Goal: Task Accomplishment & Management: Use online tool/utility

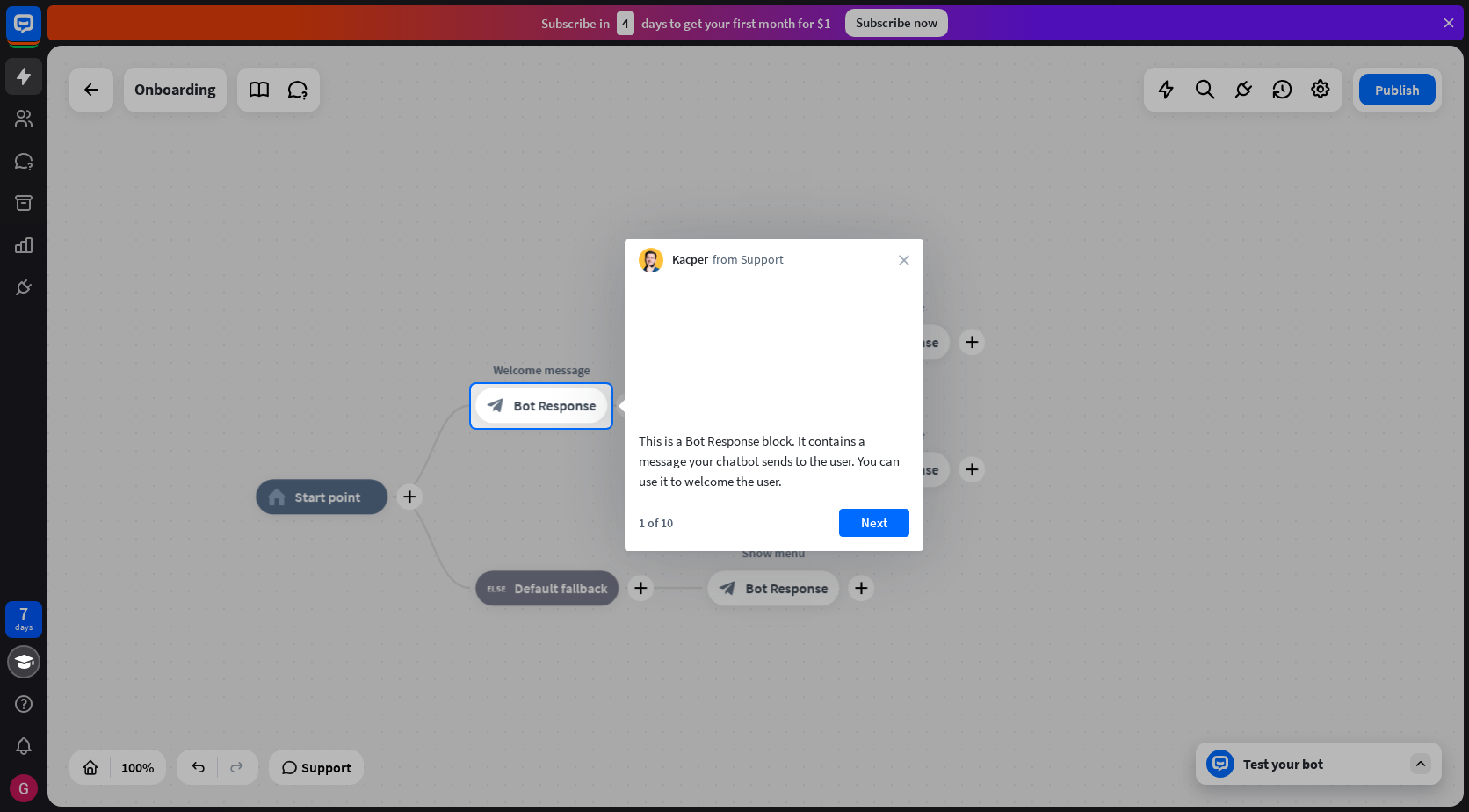
click at [1438, 18] on div at bounding box center [734, 192] width 1469 height 383
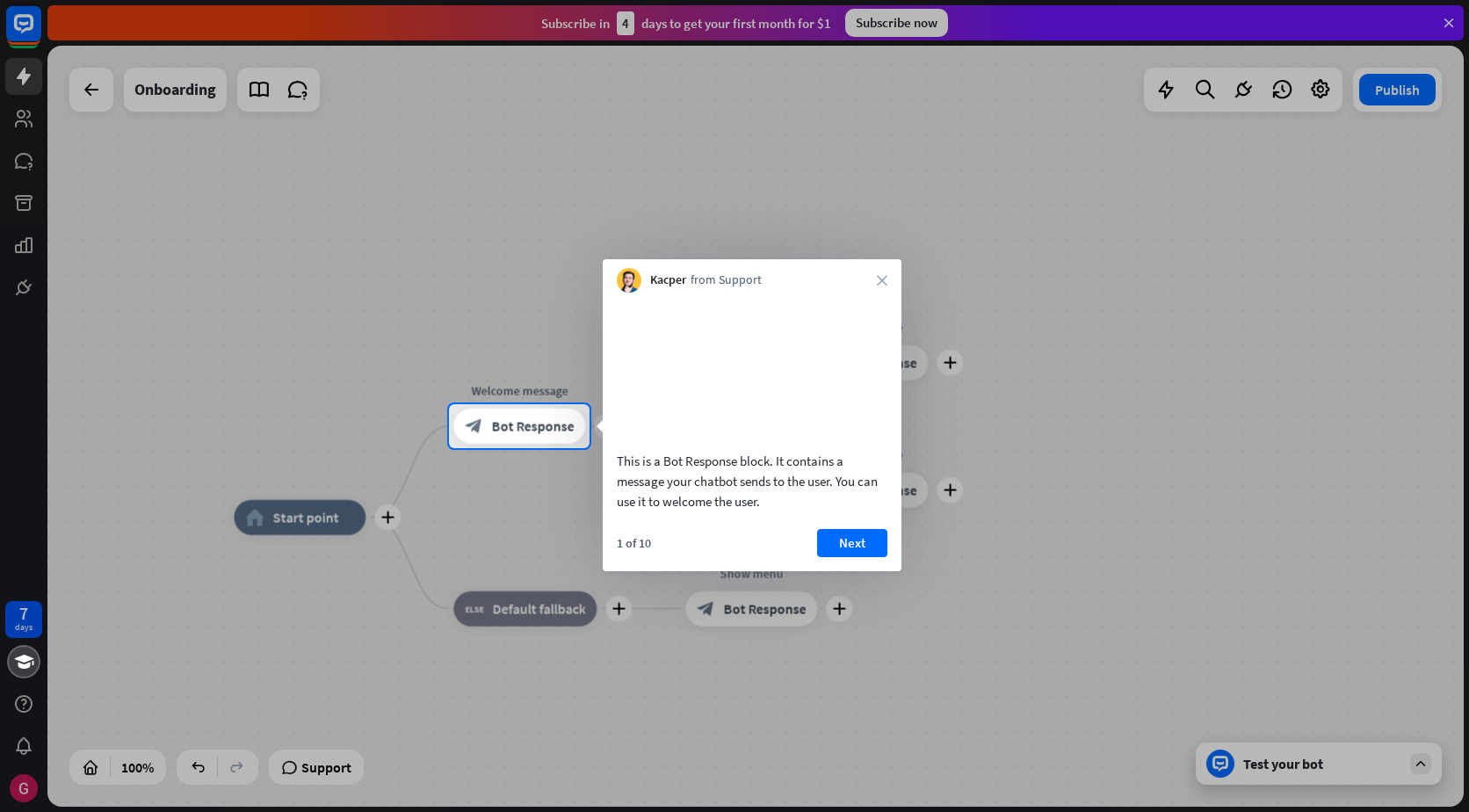
click at [846, 557] on button "Next" at bounding box center [852, 542] width 70 height 28
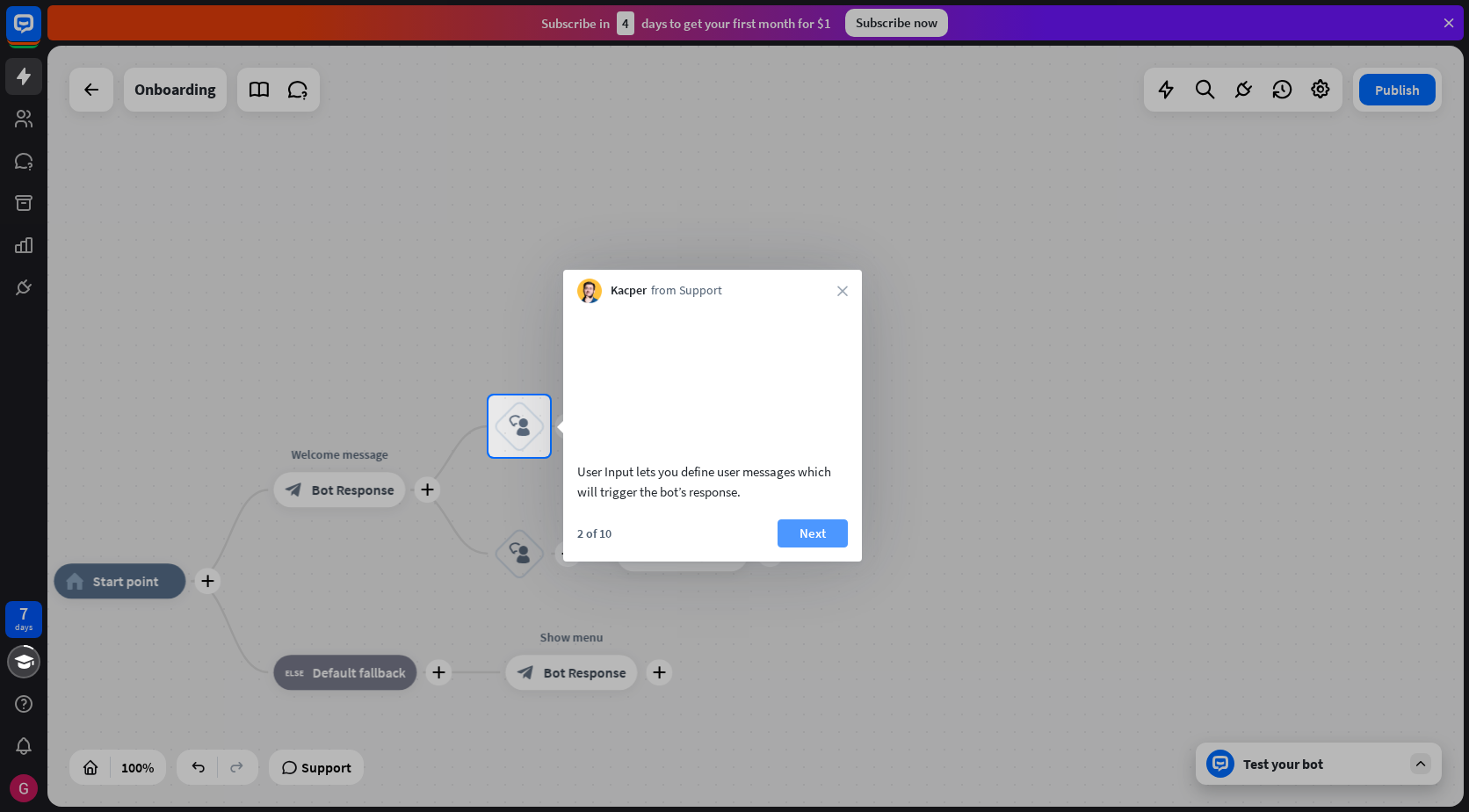
click at [836, 547] on button "Next" at bounding box center [812, 533] width 70 height 28
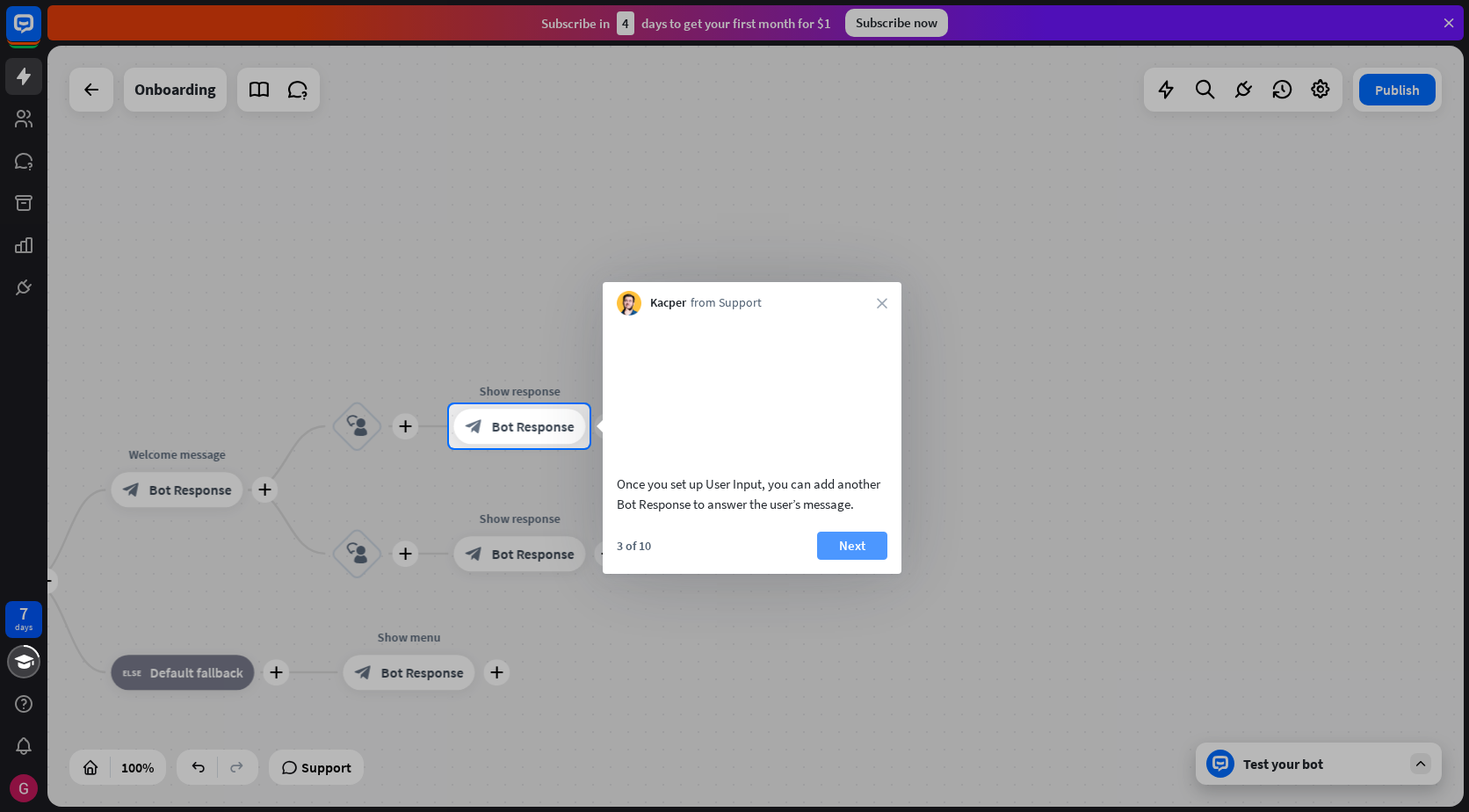
click at [842, 546] on button "Next" at bounding box center [852, 545] width 70 height 28
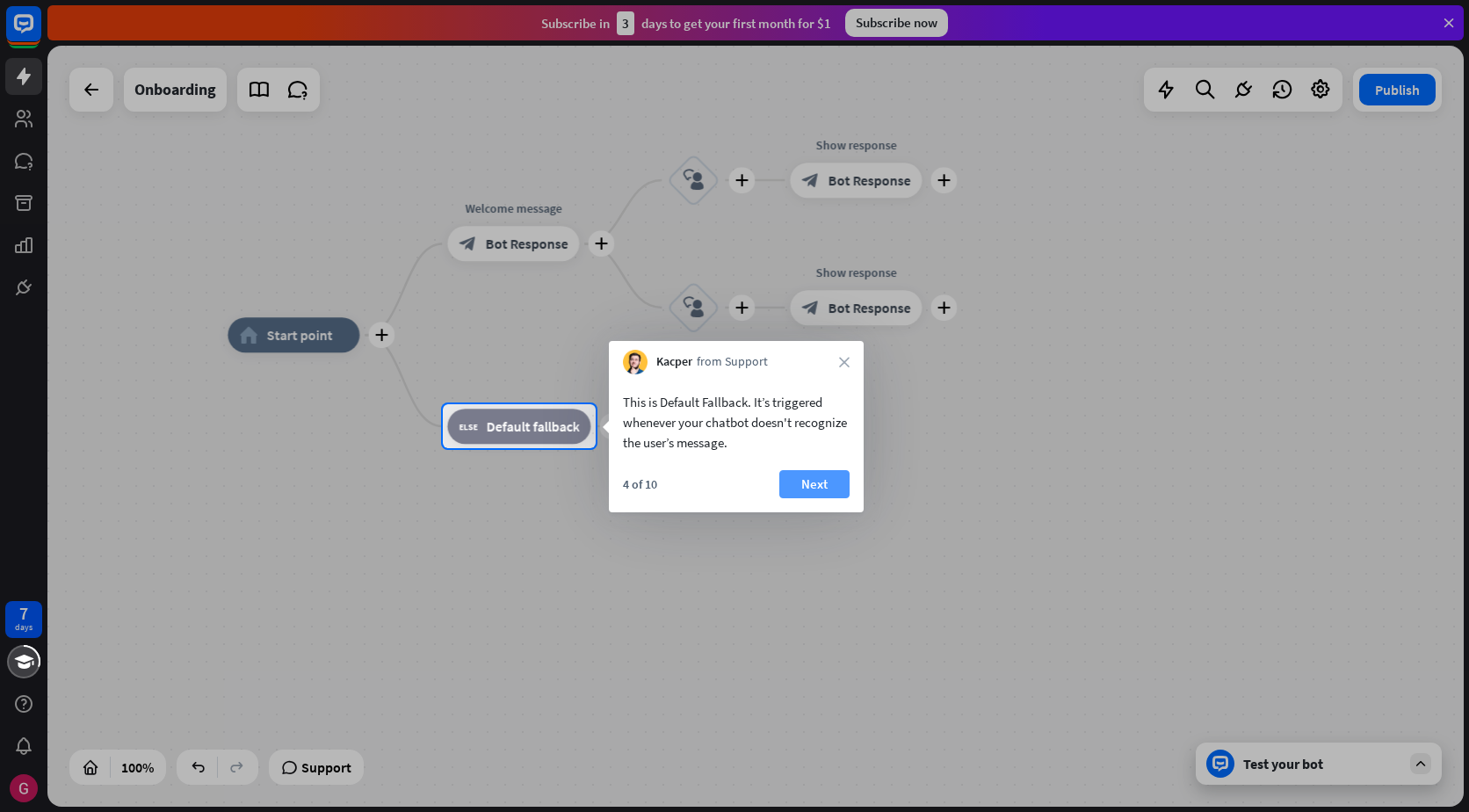
click at [816, 474] on button "Next" at bounding box center [814, 483] width 70 height 28
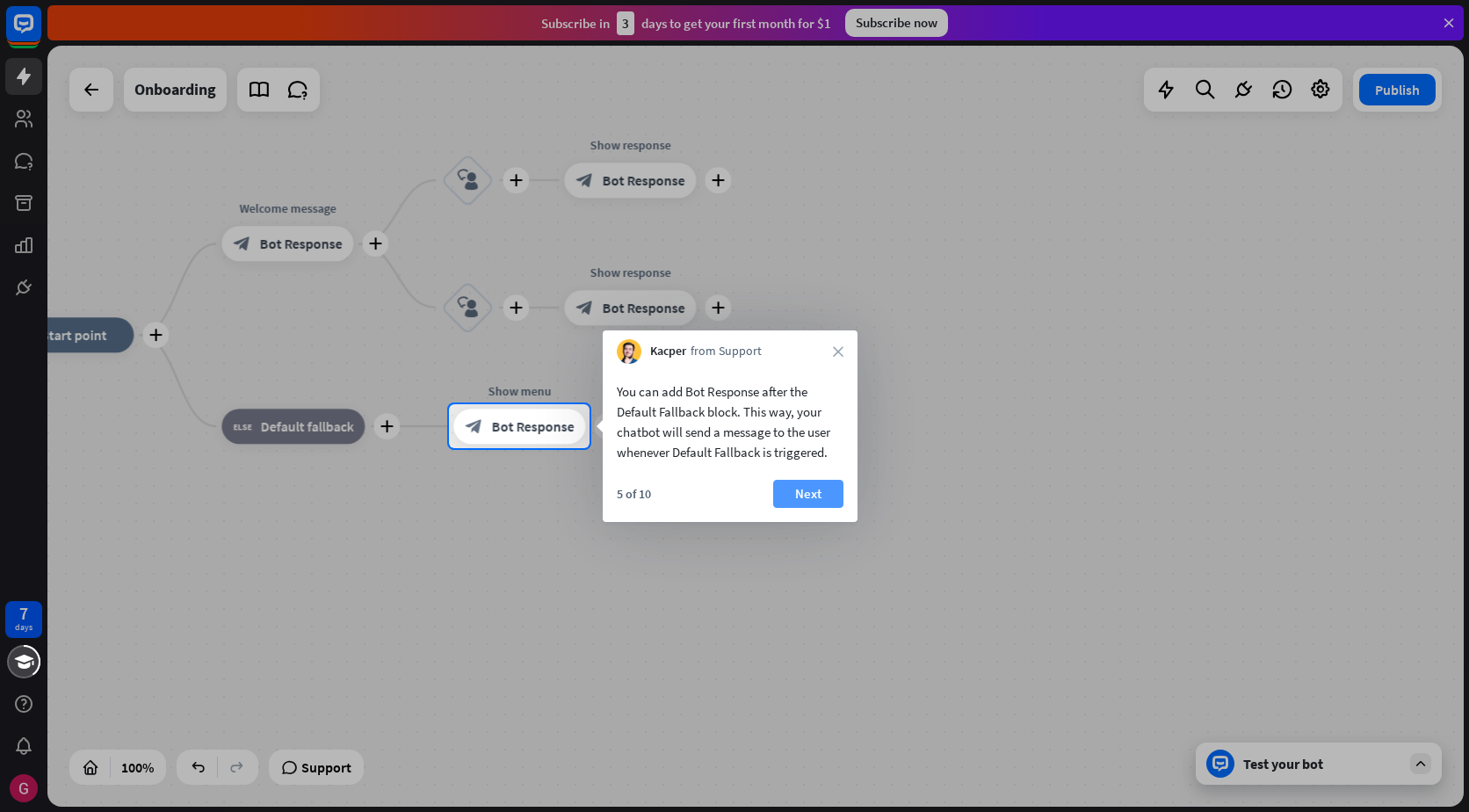
click at [818, 480] on button "Next" at bounding box center [809, 493] width 70 height 28
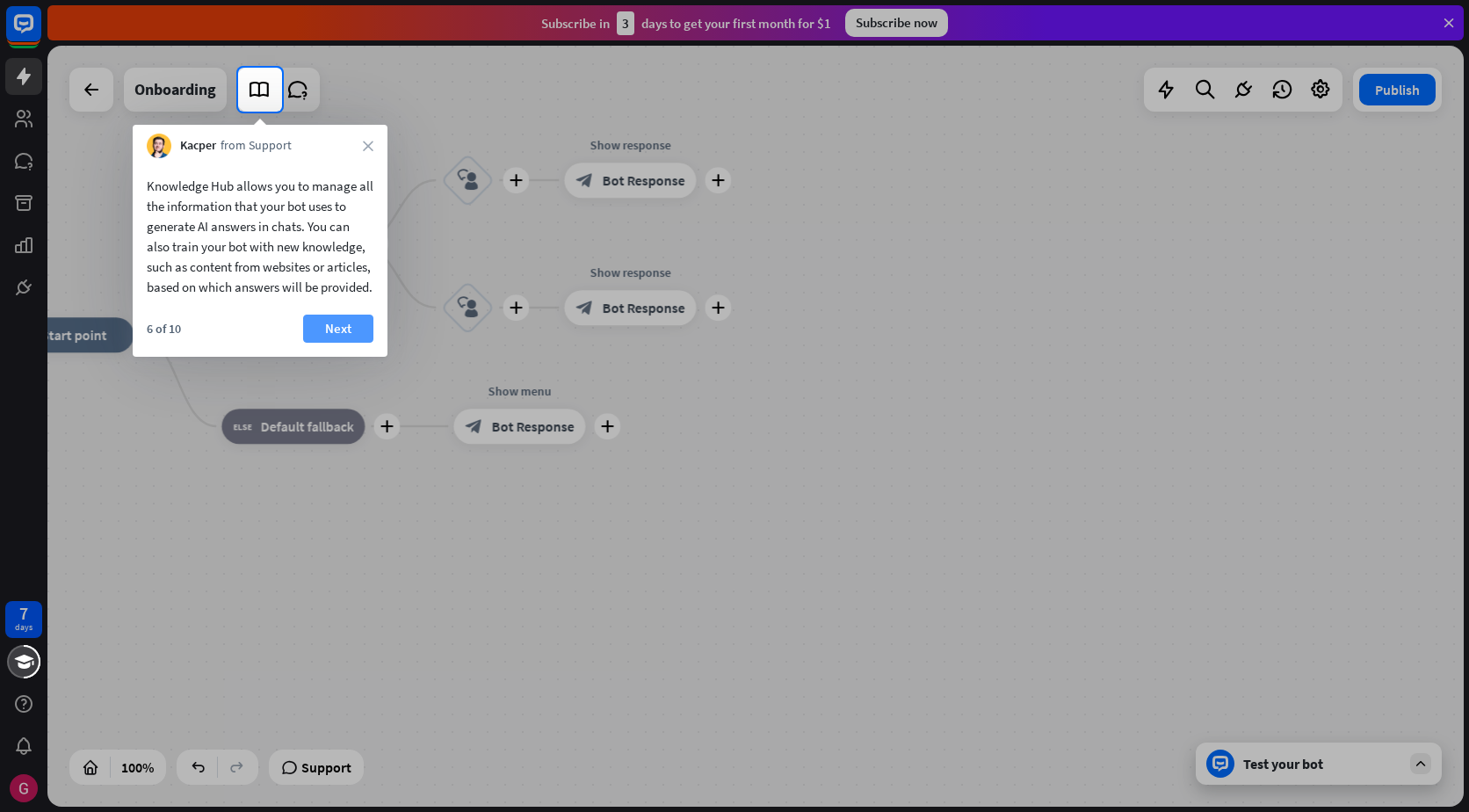
click at [337, 343] on button "Next" at bounding box center [339, 328] width 70 height 28
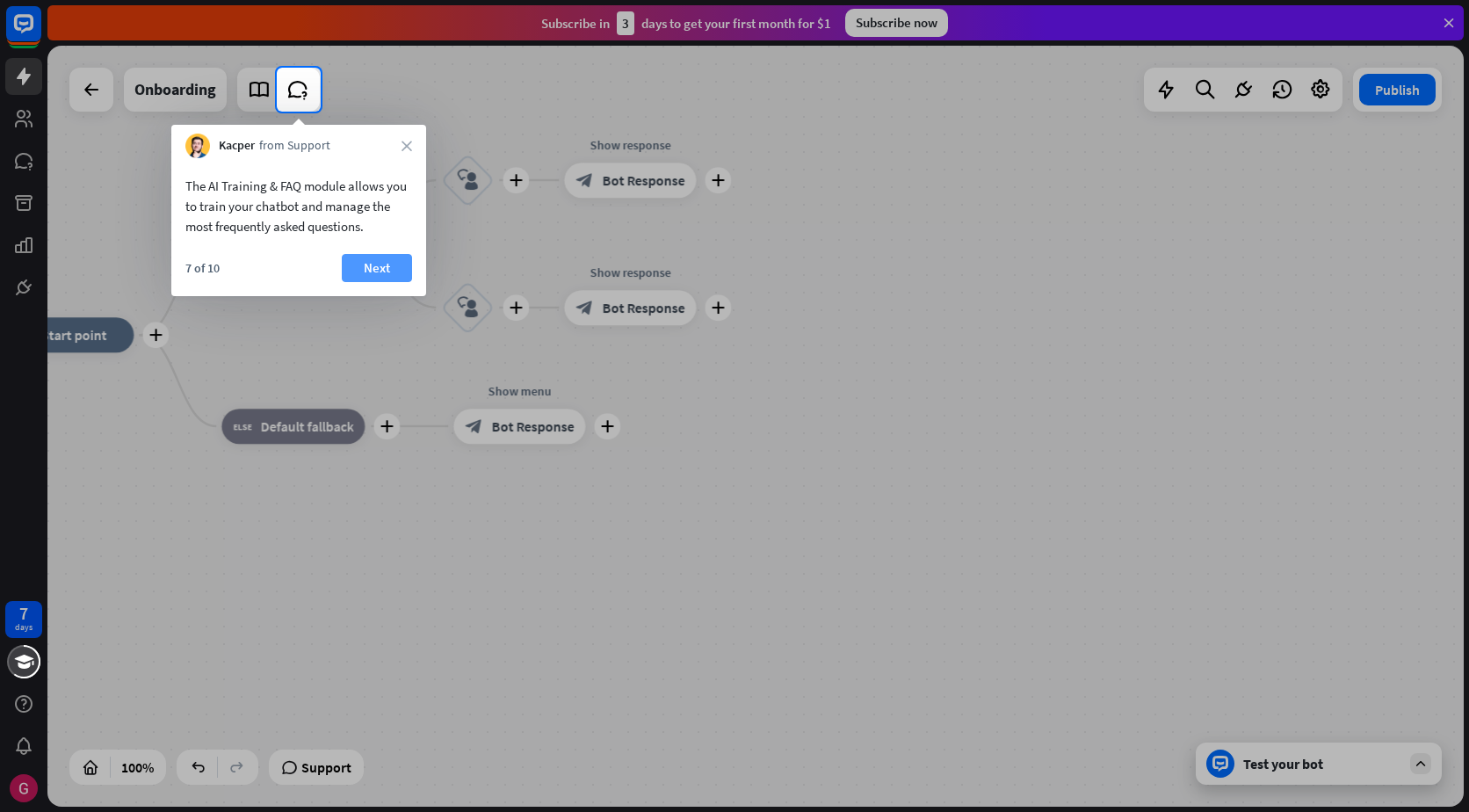
click at [364, 261] on button "Next" at bounding box center [377, 267] width 70 height 28
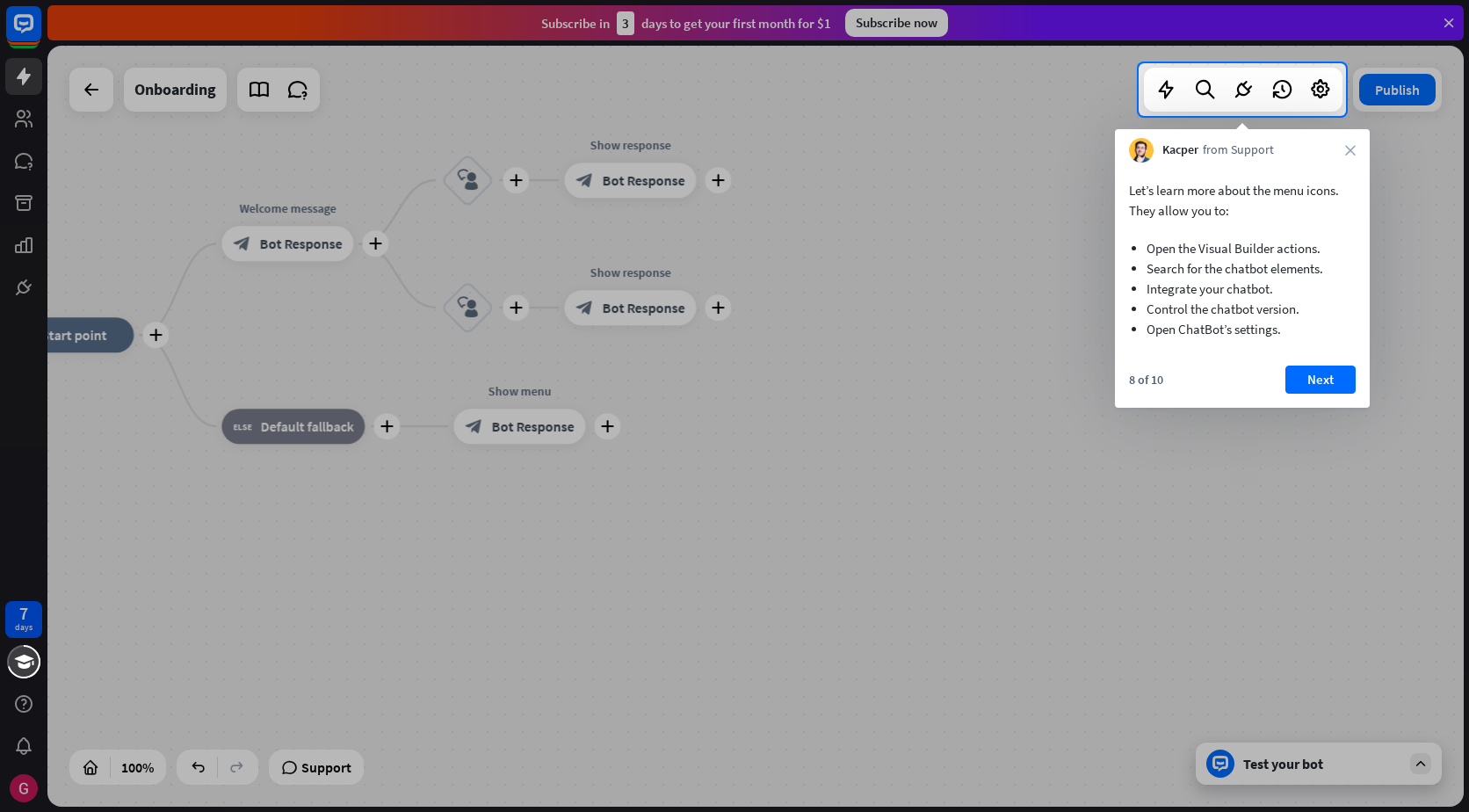
drag, startPoint x: 1305, startPoint y: 387, endPoint x: 1312, endPoint y: 343, distance: 44.6
click at [1307, 387] on button "Next" at bounding box center [1320, 379] width 70 height 28
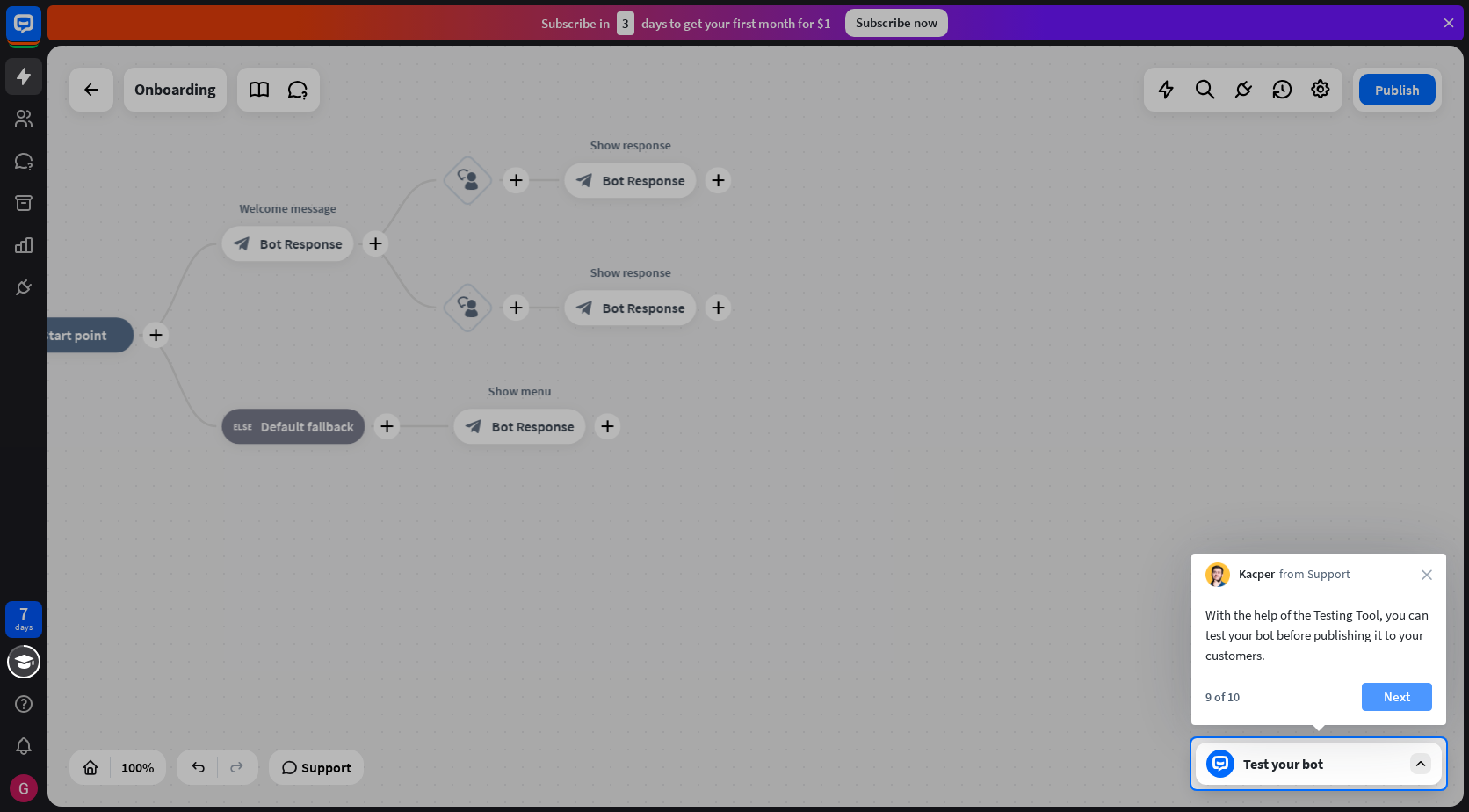
click at [1419, 707] on button "Next" at bounding box center [1397, 696] width 70 height 28
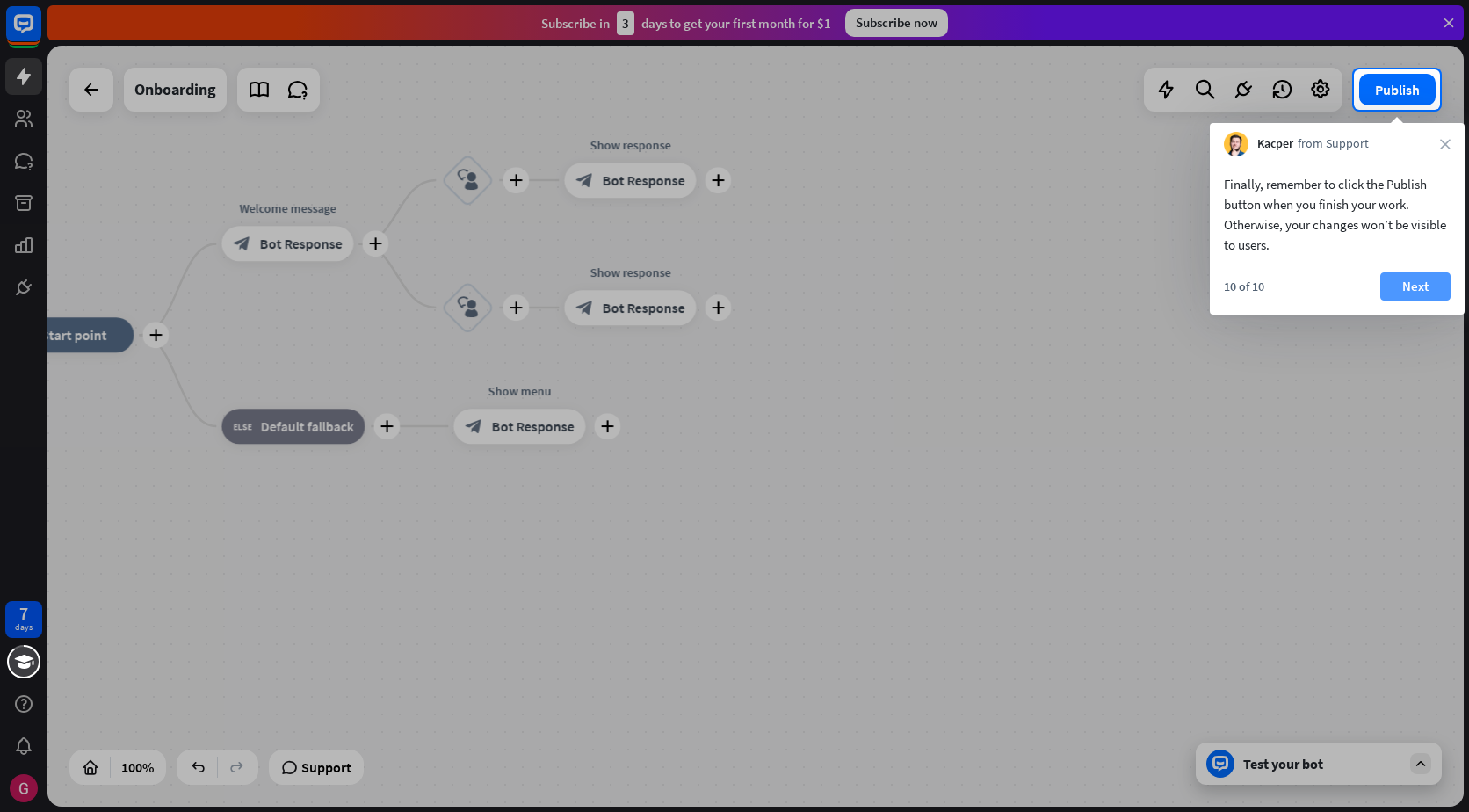
click at [1409, 284] on button "Next" at bounding box center [1416, 285] width 70 height 28
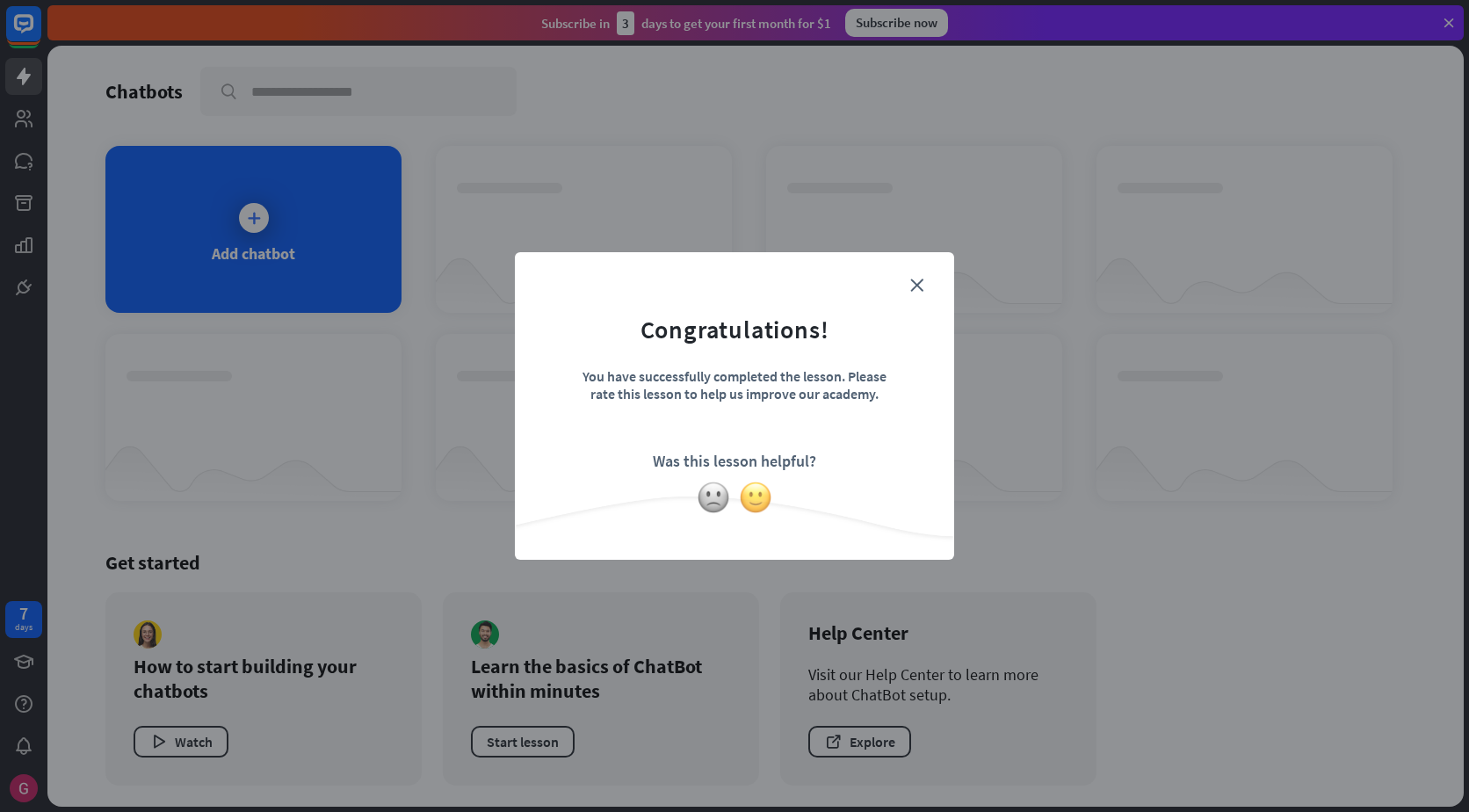
click at [763, 495] on img at bounding box center [756, 497] width 33 height 33
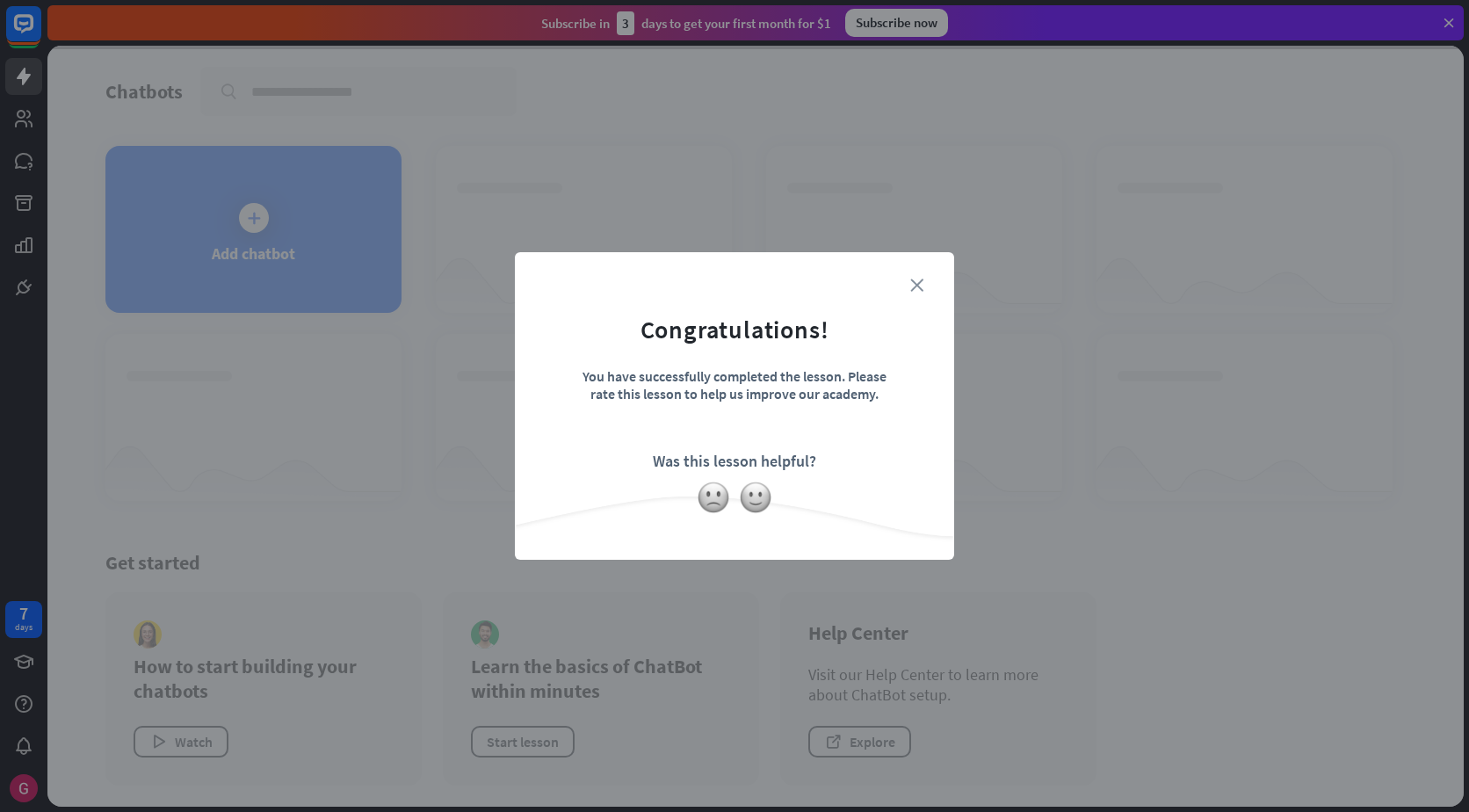
click at [921, 284] on icon "close" at bounding box center [917, 284] width 14 height 14
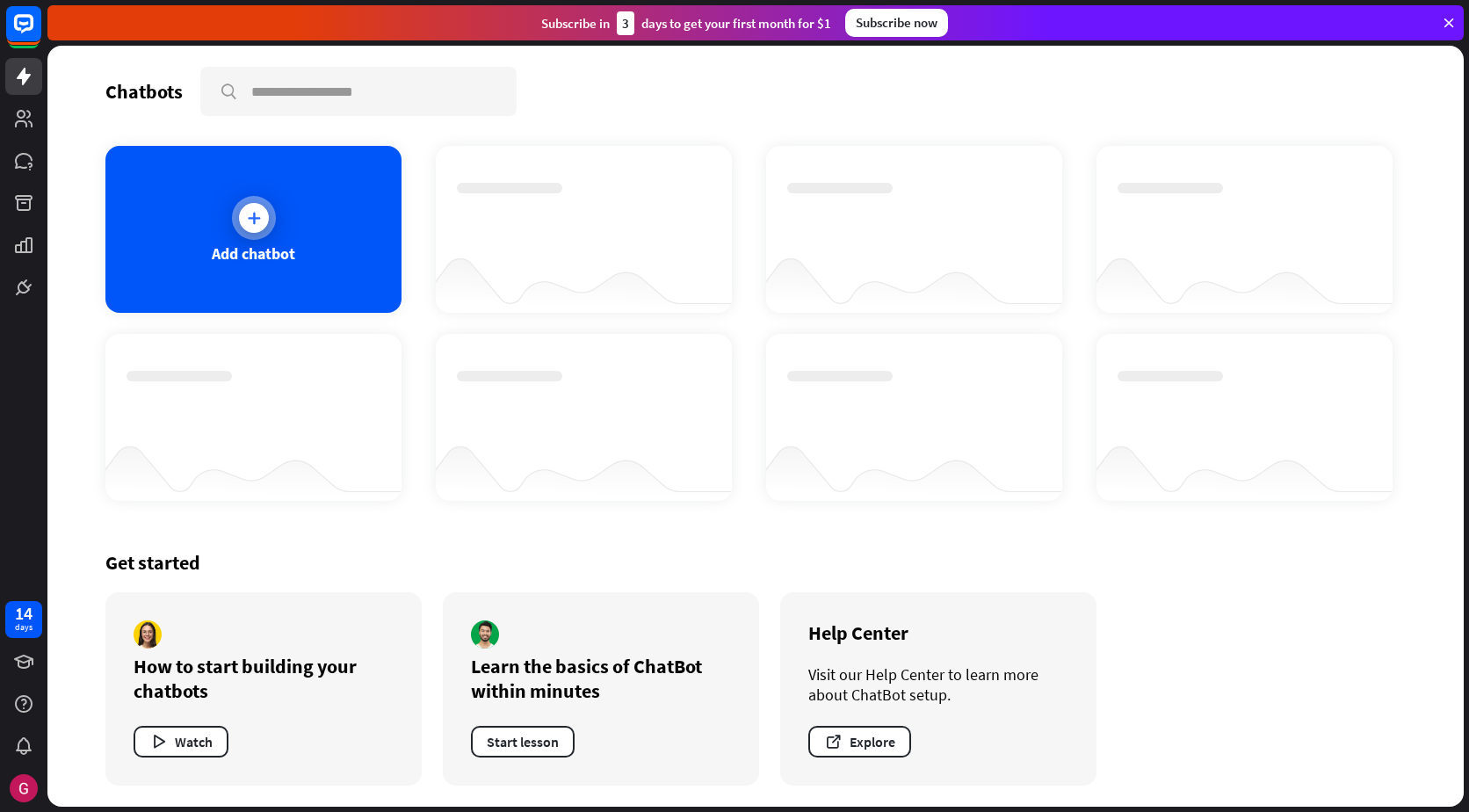
click at [300, 238] on div "Add chatbot" at bounding box center [253, 229] width 296 height 167
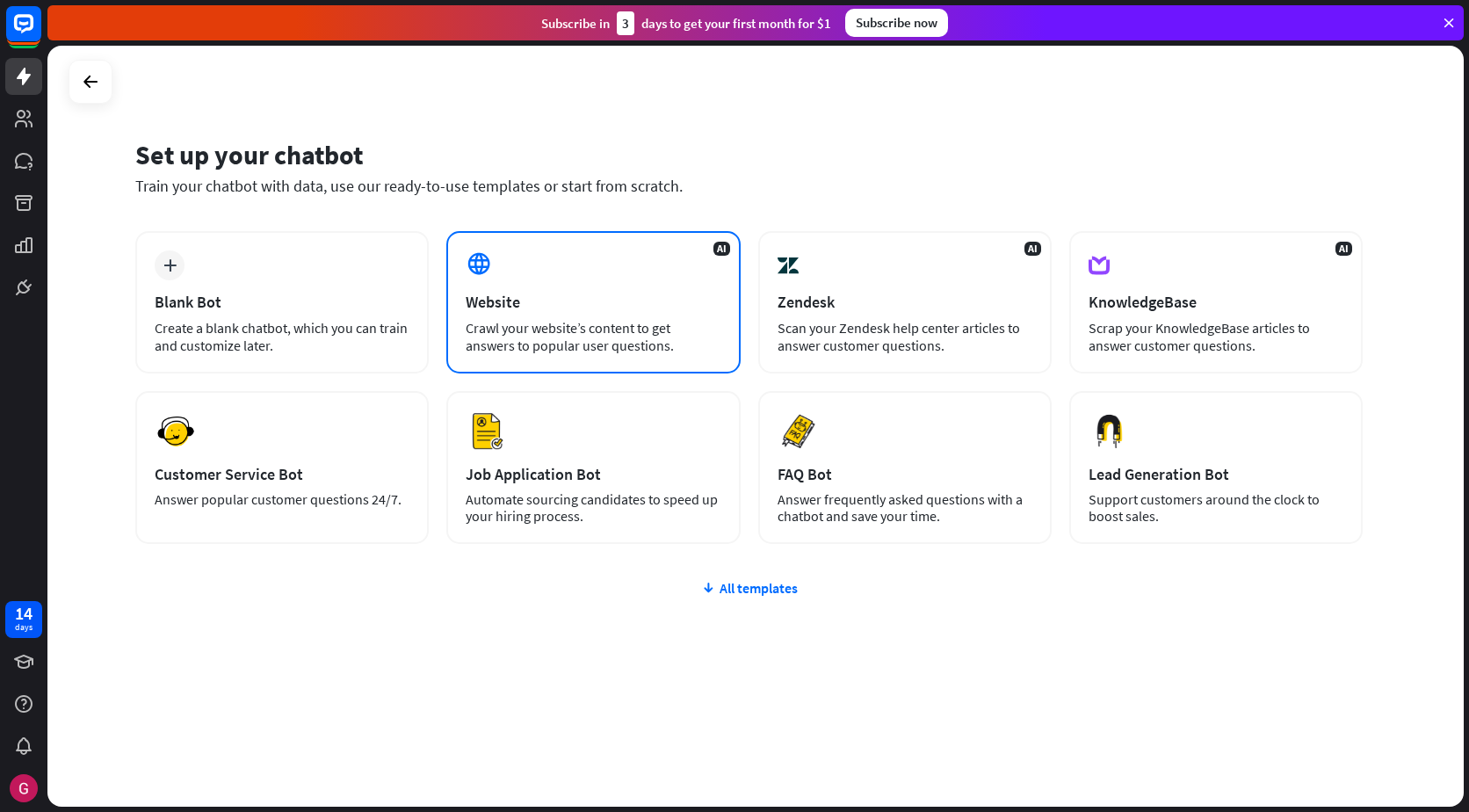
click at [572, 316] on div "AI Website Crawl your website’s content to get answers to popular user question…" at bounding box center [594, 302] width 294 height 142
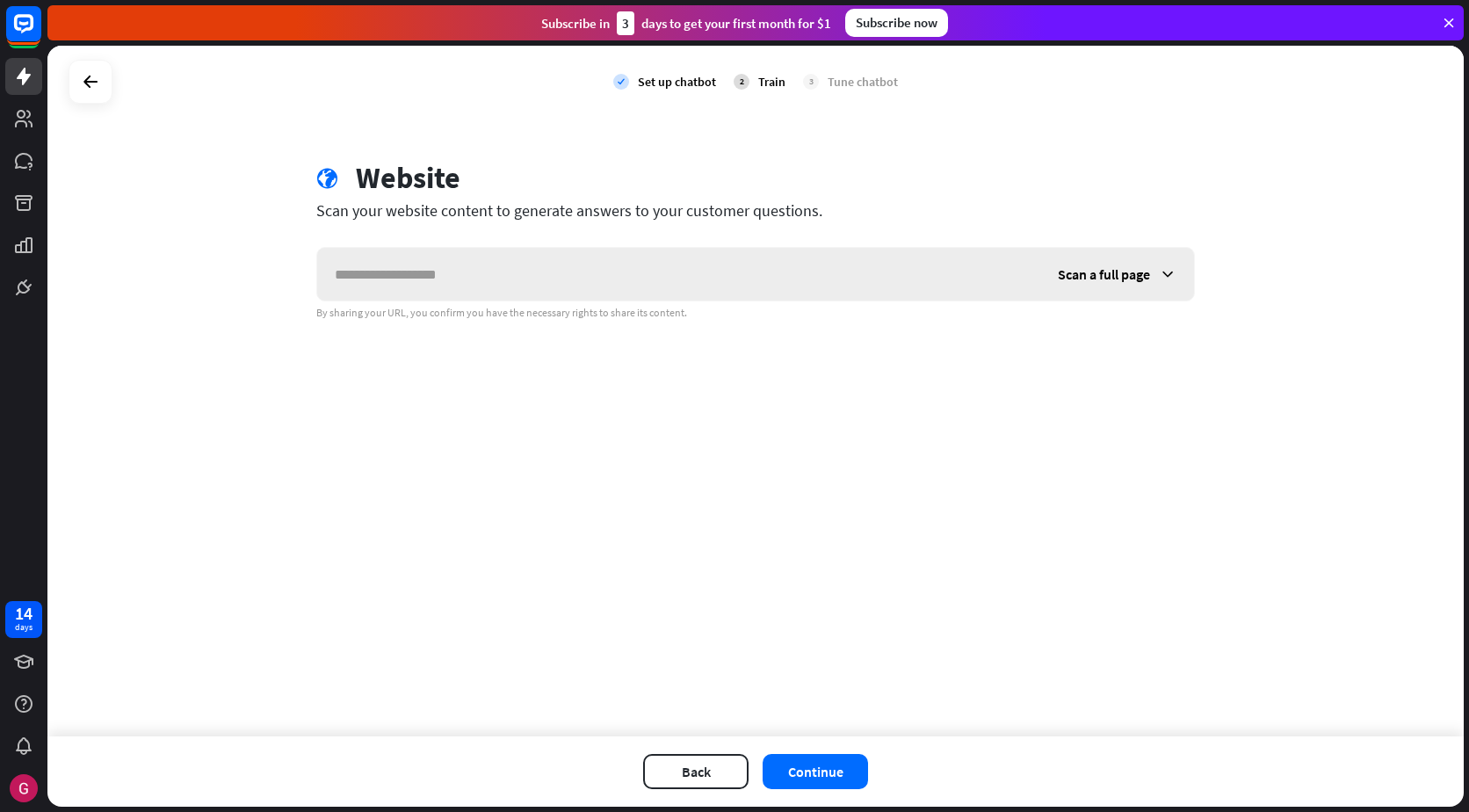
click at [594, 269] on input "text" at bounding box center [678, 274] width 723 height 53
click at [1105, 282] on span "Scan a full page" at bounding box center [1104, 275] width 92 height 18
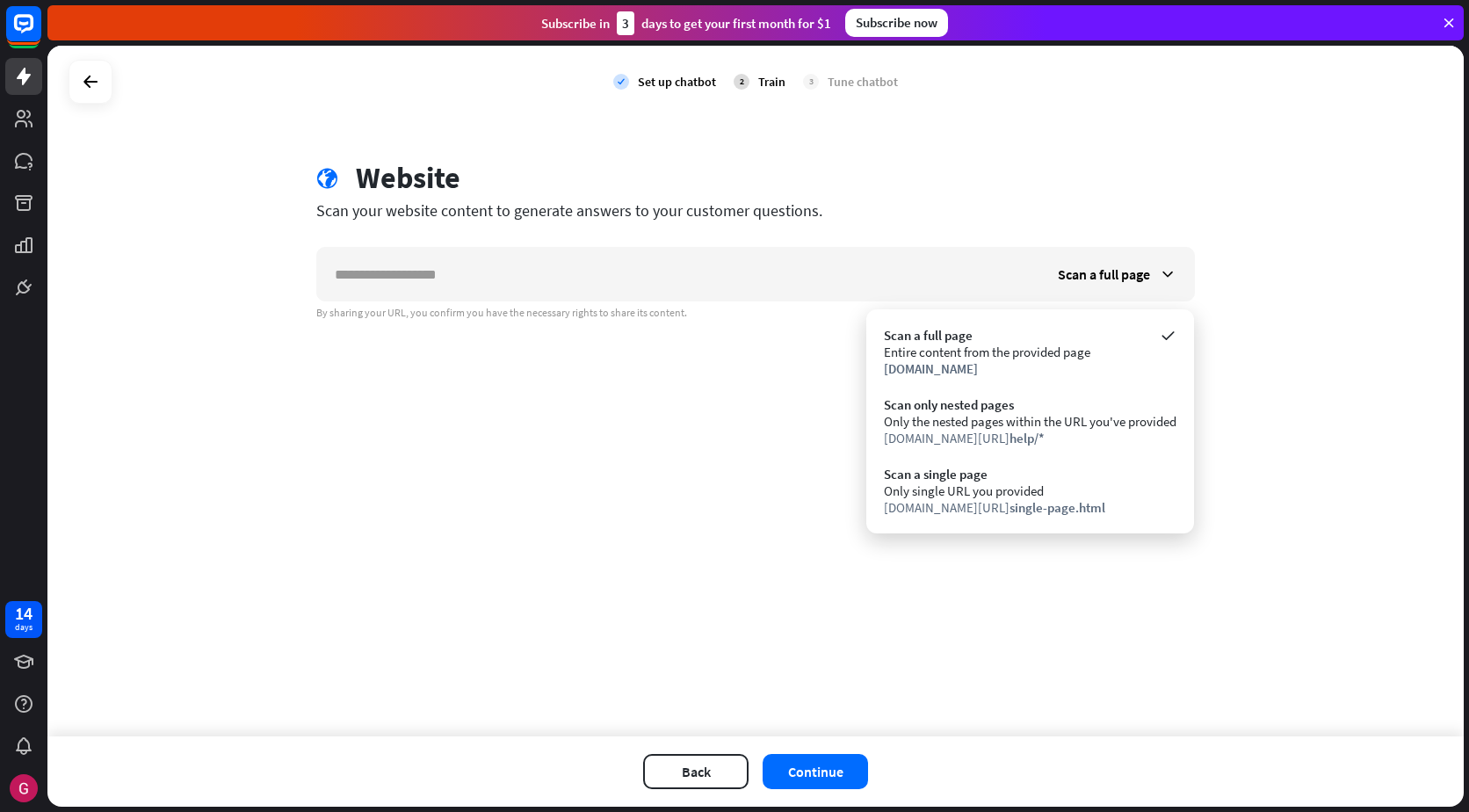
click at [694, 614] on div "check Set up chatbot 2 Train 3 Tune chatbot globe Website Scan your website con…" at bounding box center [756, 391] width 1417 height 690
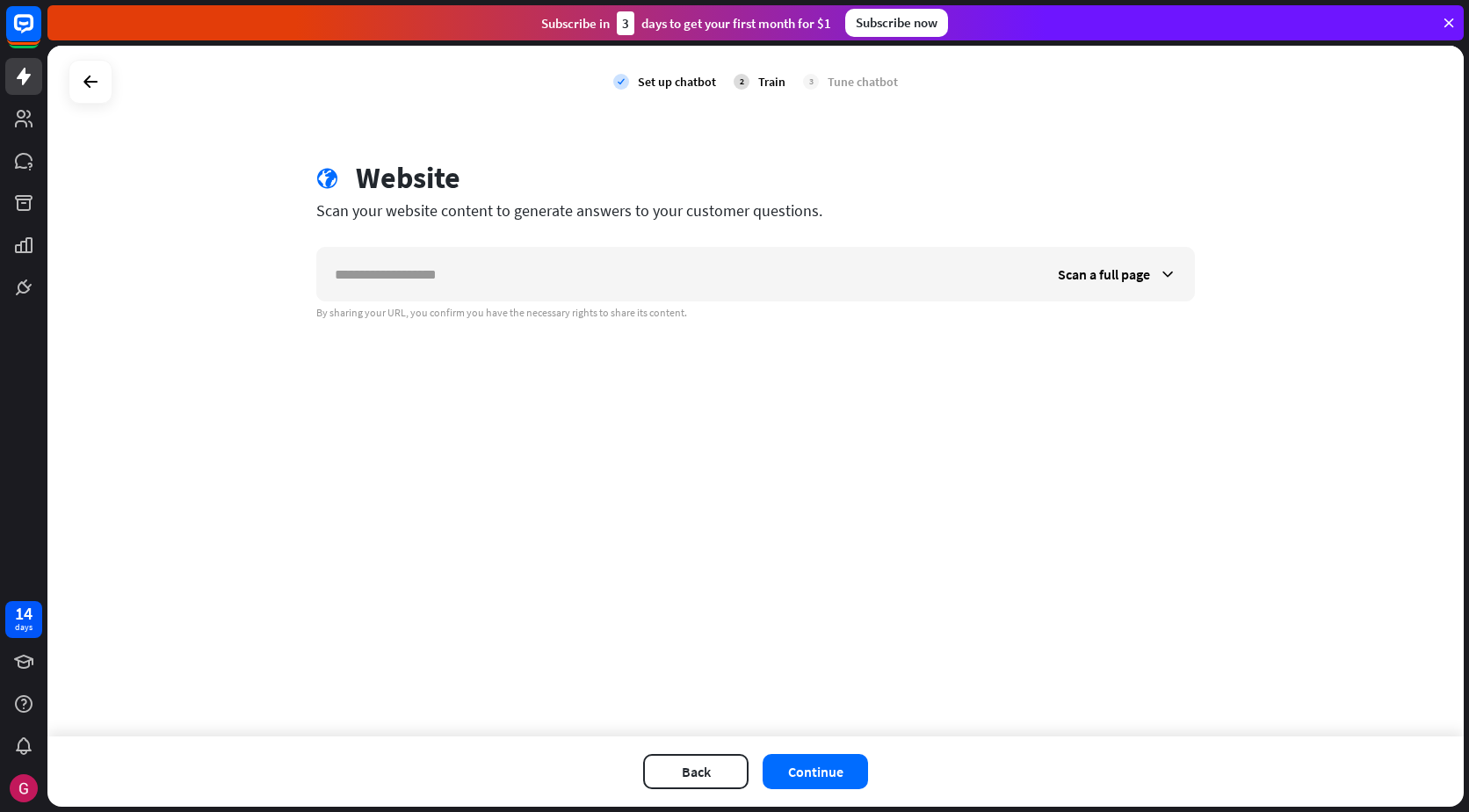
click at [495, 303] on div "Scan a full page By sharing your URL, you confirm you have the necessary rights…" at bounding box center [756, 283] width 879 height 73
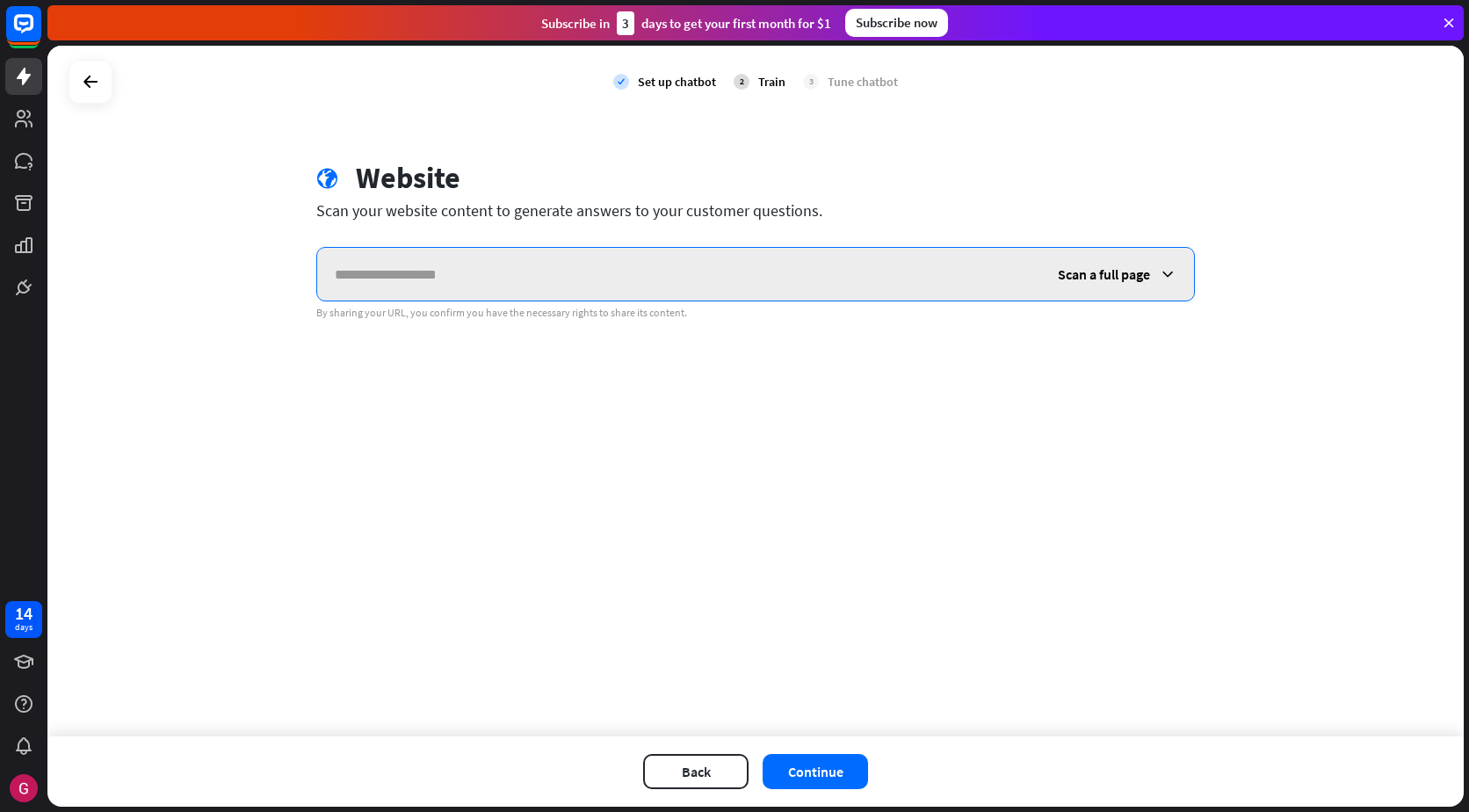
click at [449, 250] on input "text" at bounding box center [678, 274] width 723 height 53
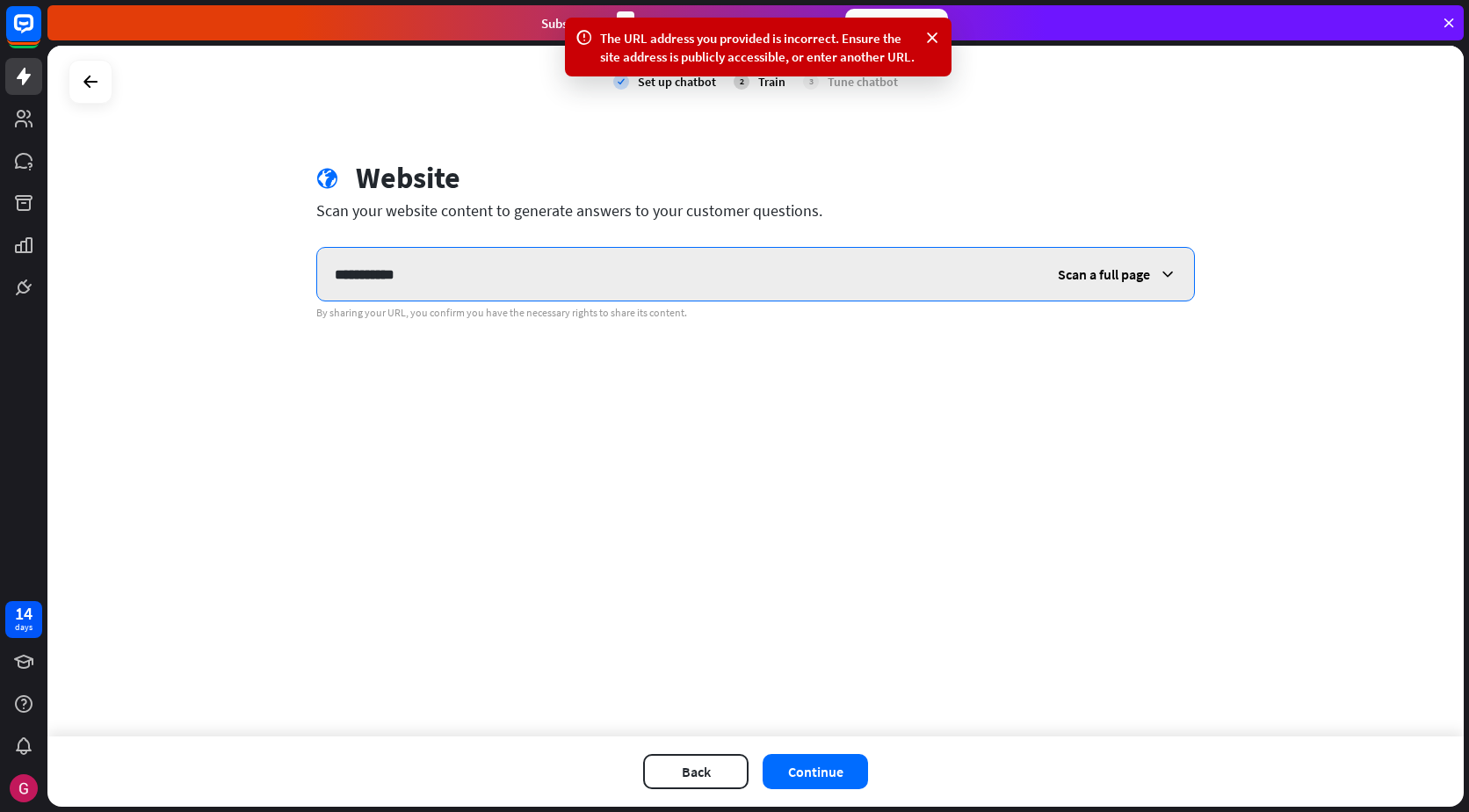
click at [338, 274] on input "**********" at bounding box center [678, 274] width 723 height 53
click at [329, 276] on input "**********" at bounding box center [678, 274] width 723 height 53
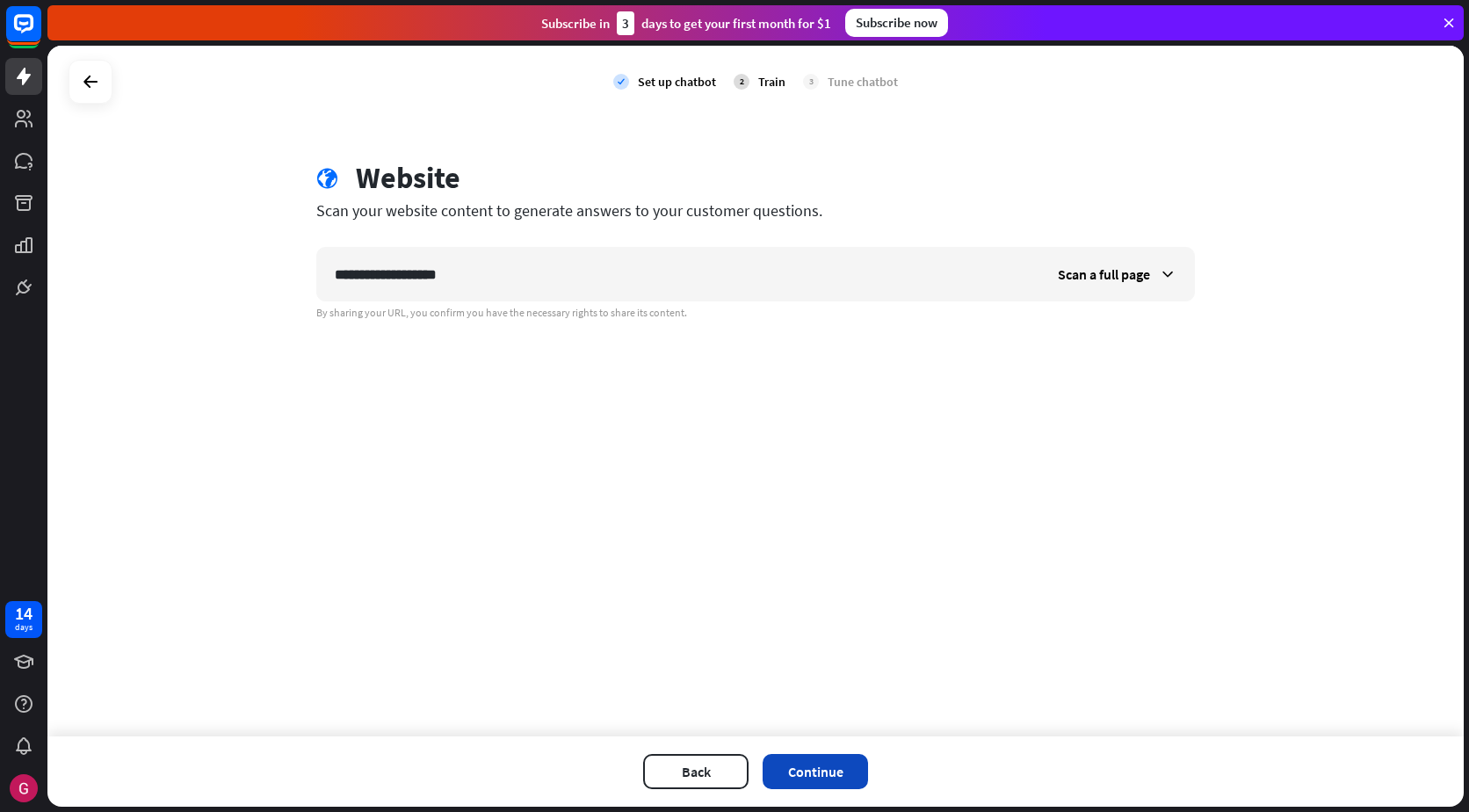
click at [801, 775] on button "Continue" at bounding box center [815, 771] width 105 height 35
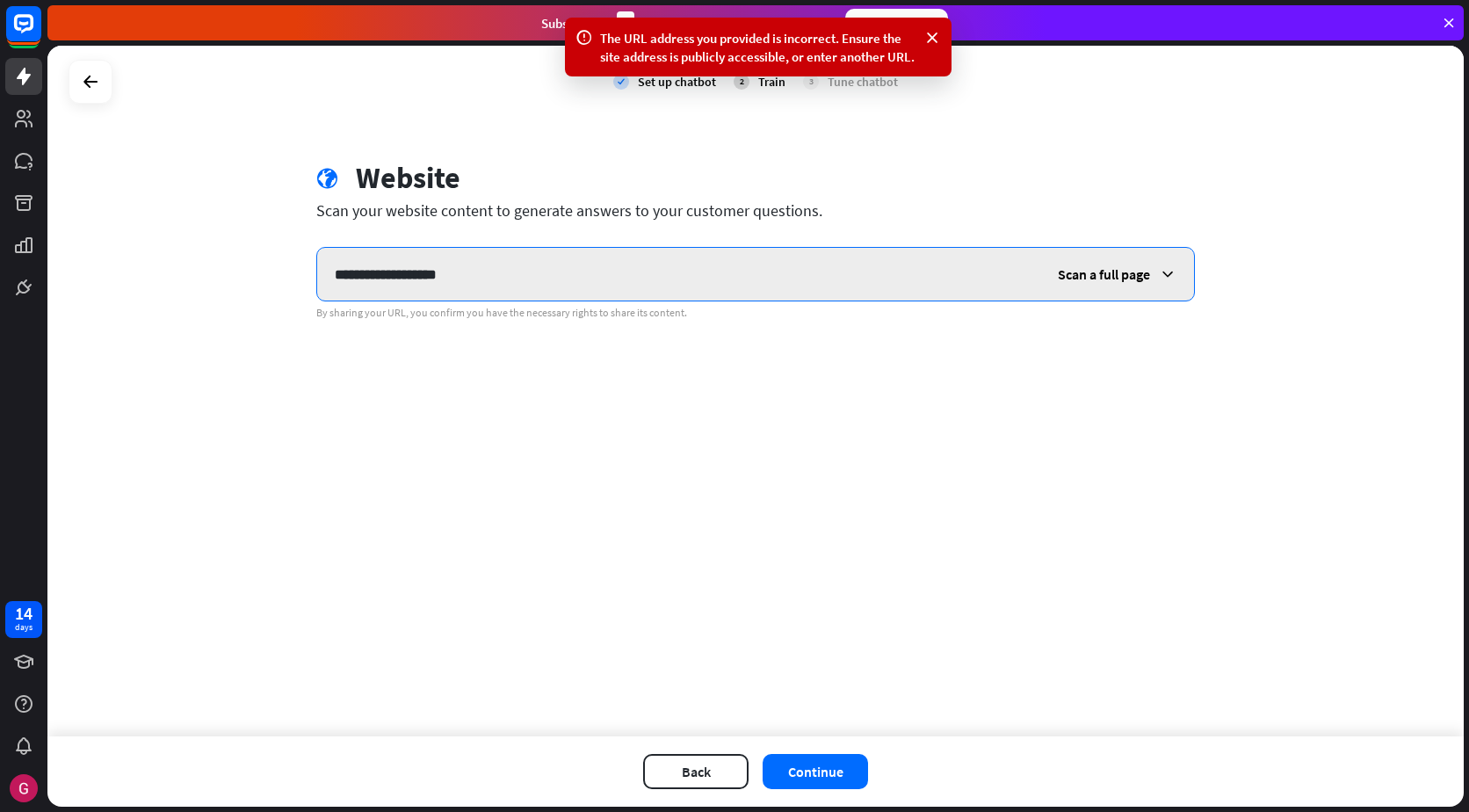
click at [467, 267] on input "**********" at bounding box center [678, 274] width 723 height 53
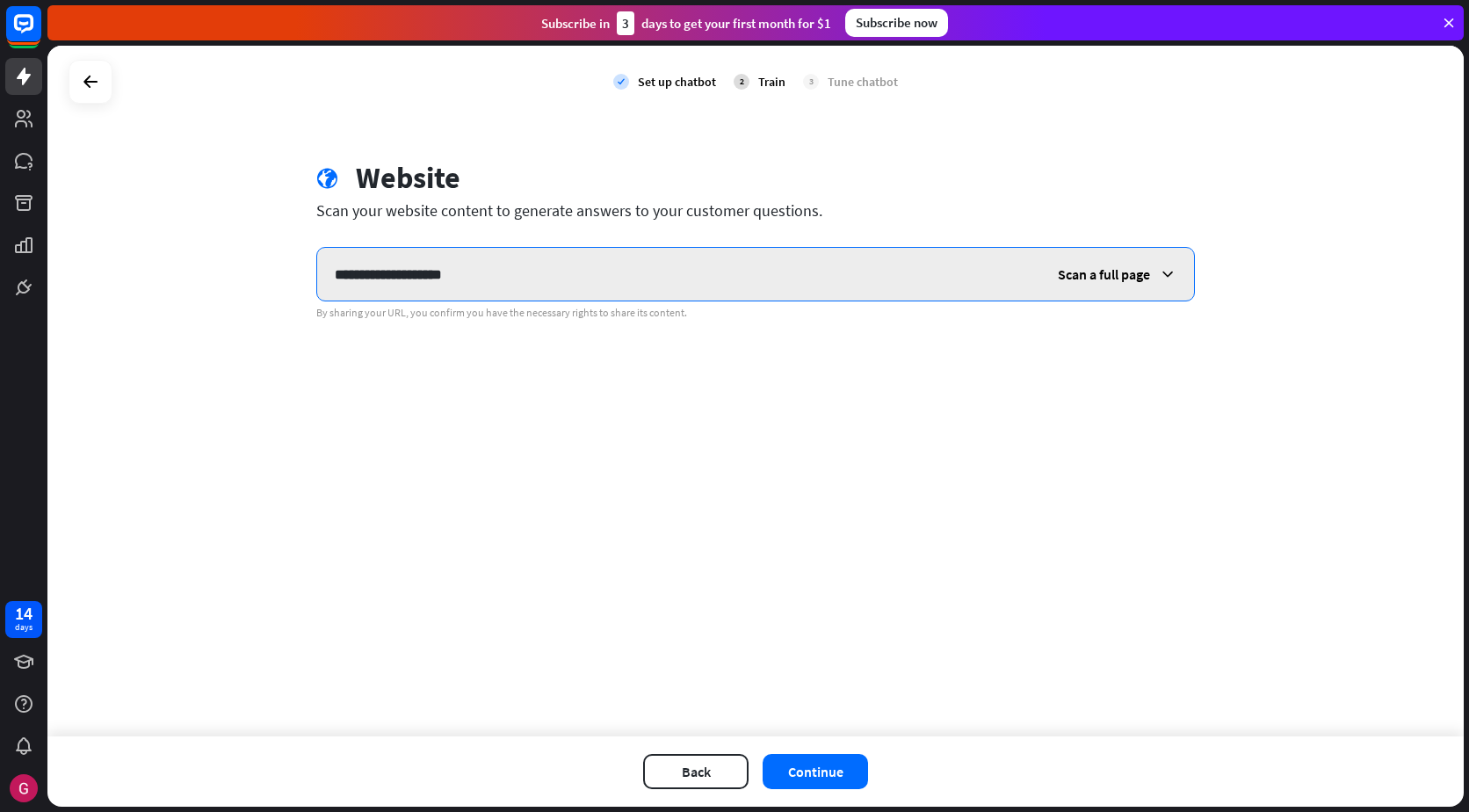
type input "**********"
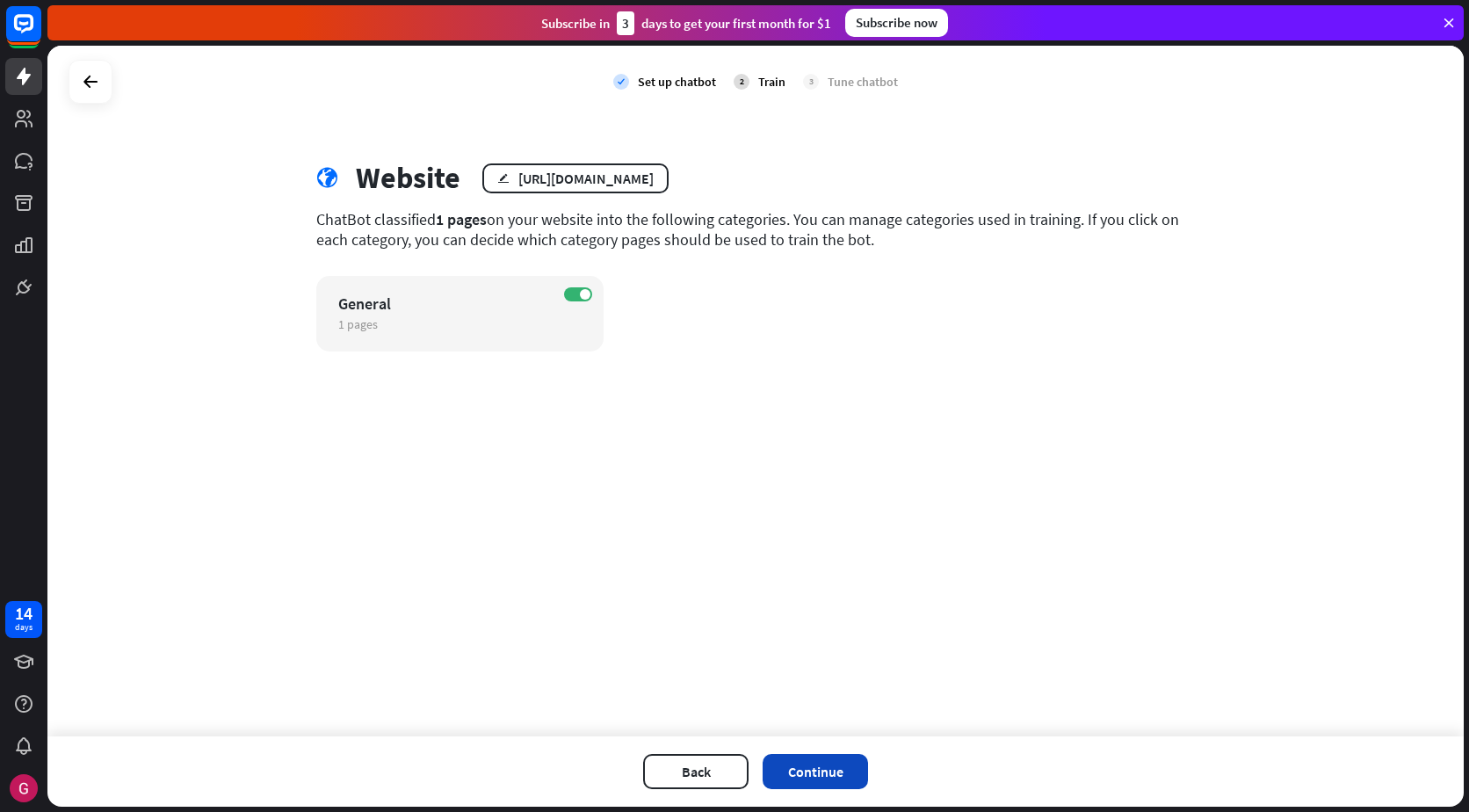
click at [812, 777] on button "Continue" at bounding box center [815, 771] width 105 height 35
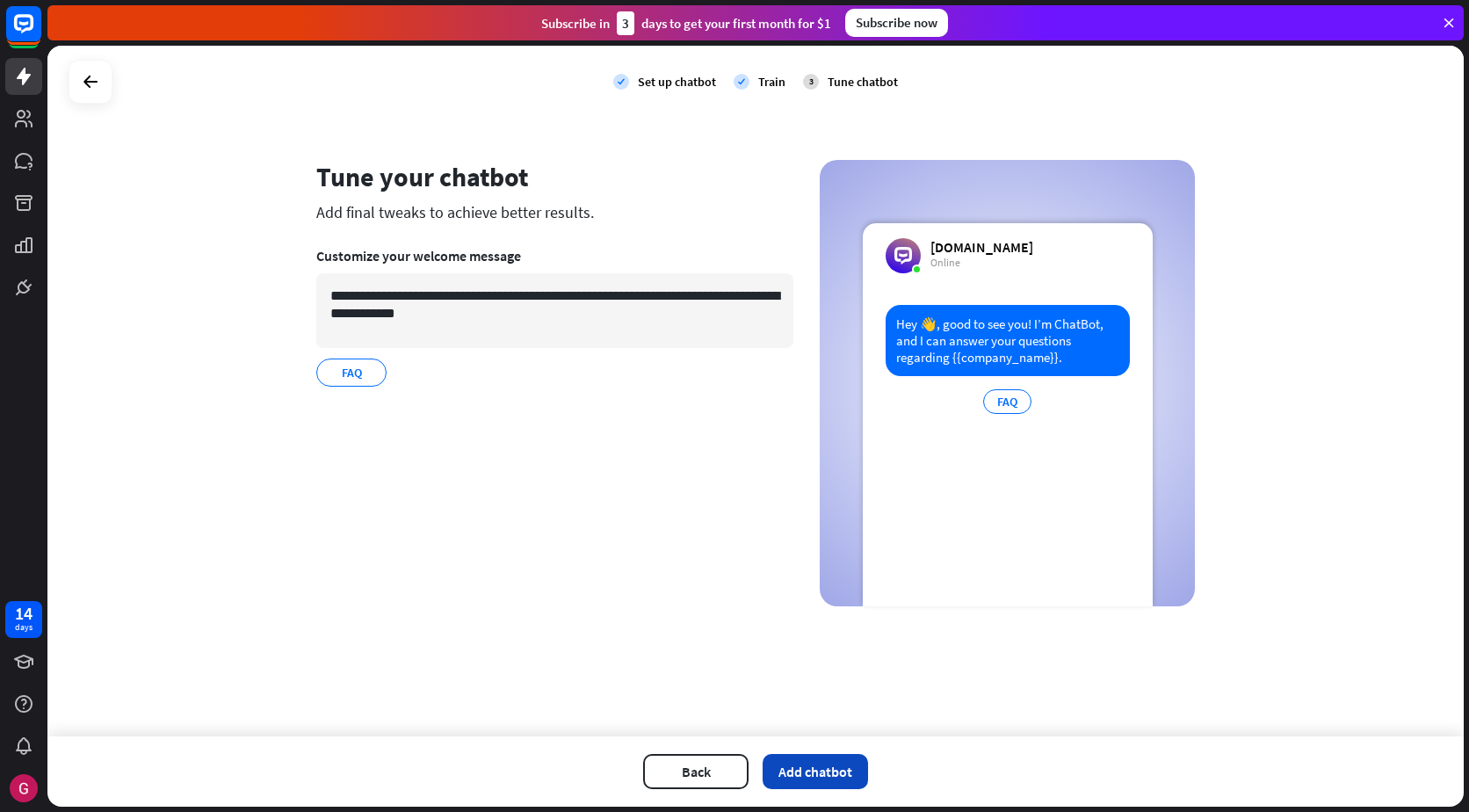
click at [811, 788] on div "Back Add chatbot" at bounding box center [756, 771] width 1417 height 70
click at [803, 767] on button "Add chatbot" at bounding box center [815, 771] width 105 height 35
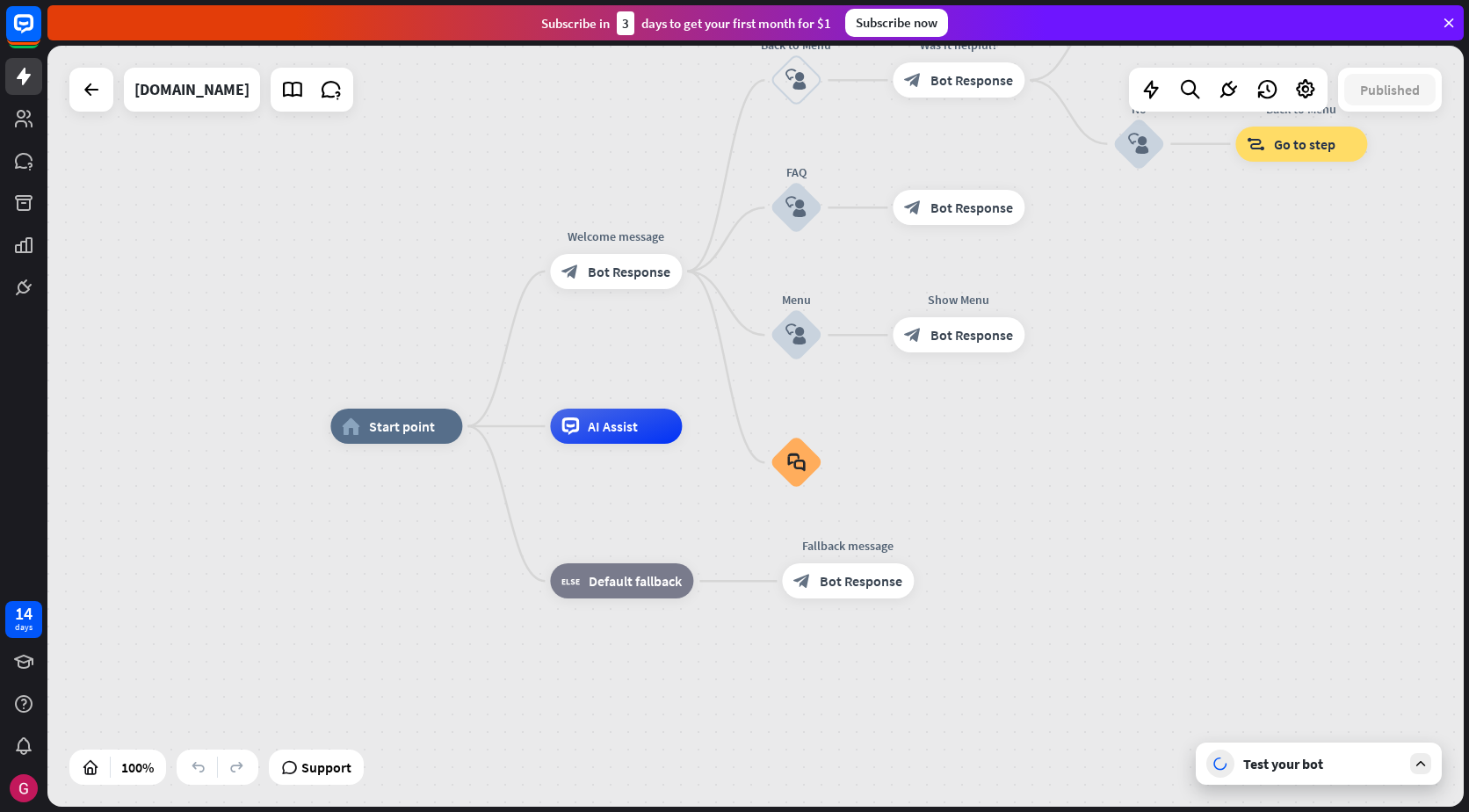
click at [1306, 765] on div "Test your bot" at bounding box center [1323, 763] width 159 height 18
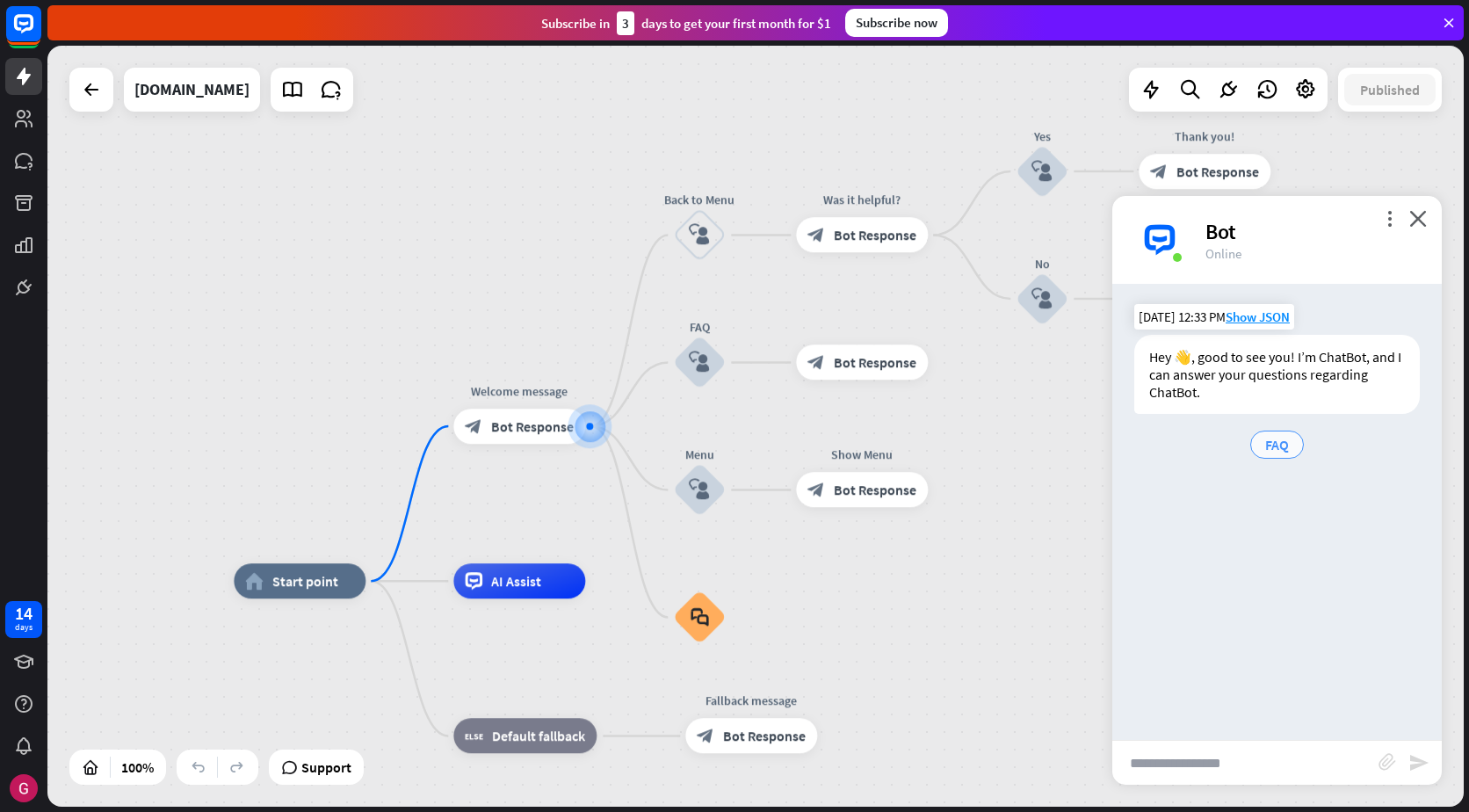
click at [1267, 442] on span "FAQ" at bounding box center [1277, 445] width 23 height 18
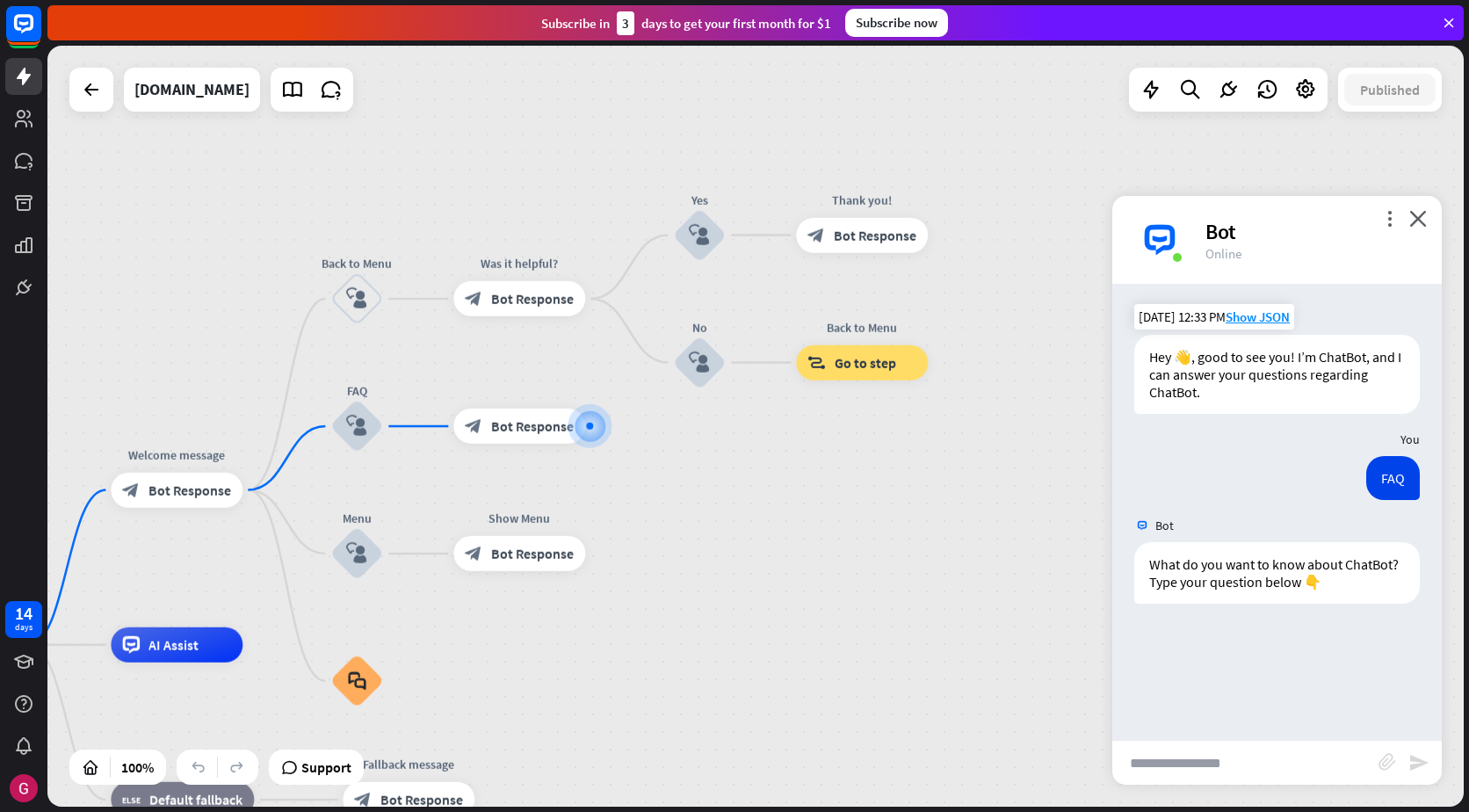
click at [1280, 777] on input "text" at bounding box center [1246, 762] width 267 height 44
type input "*"
type input "********"
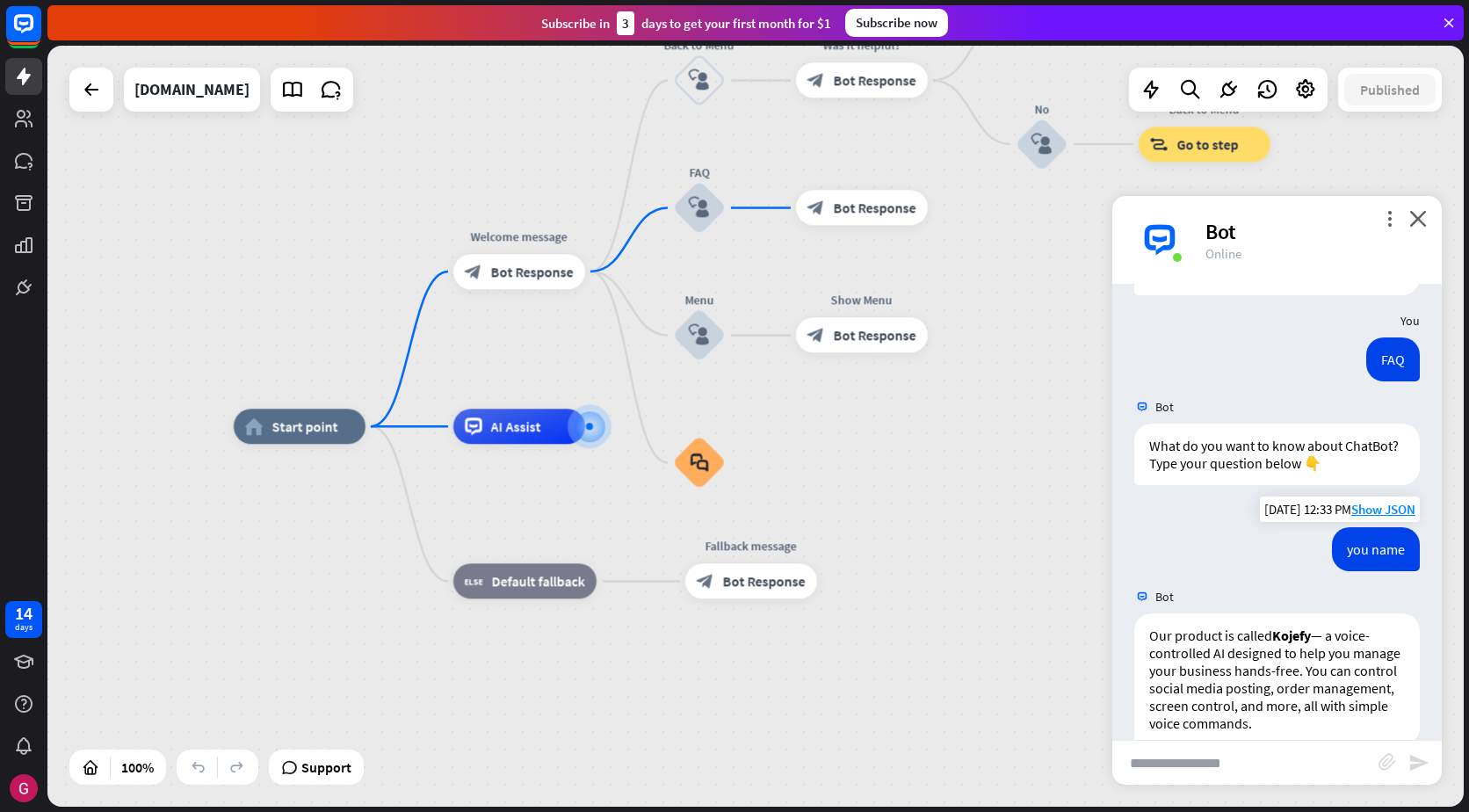
scroll to position [150, 0]
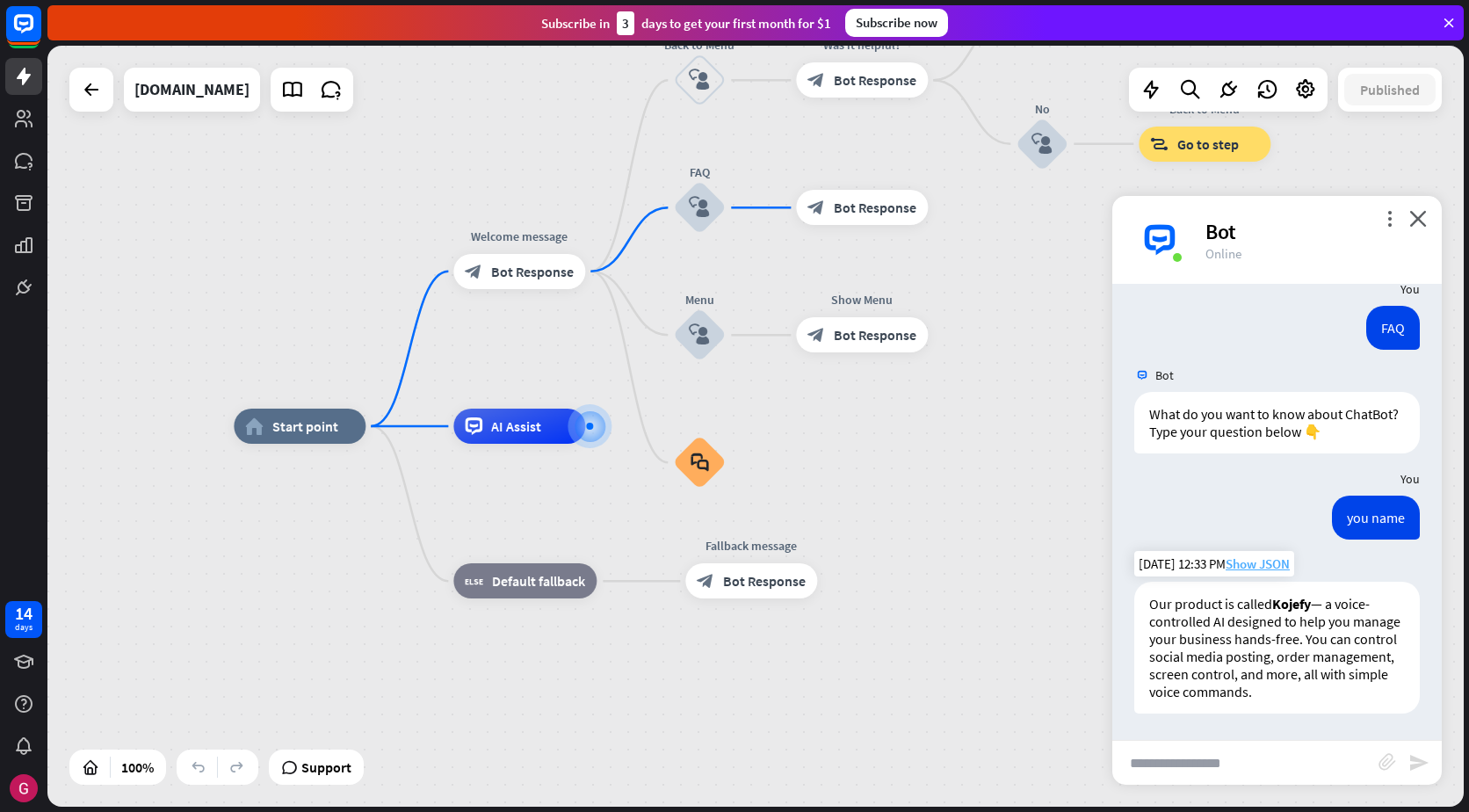
click at [1247, 565] on span "Show JSON" at bounding box center [1257, 564] width 64 height 17
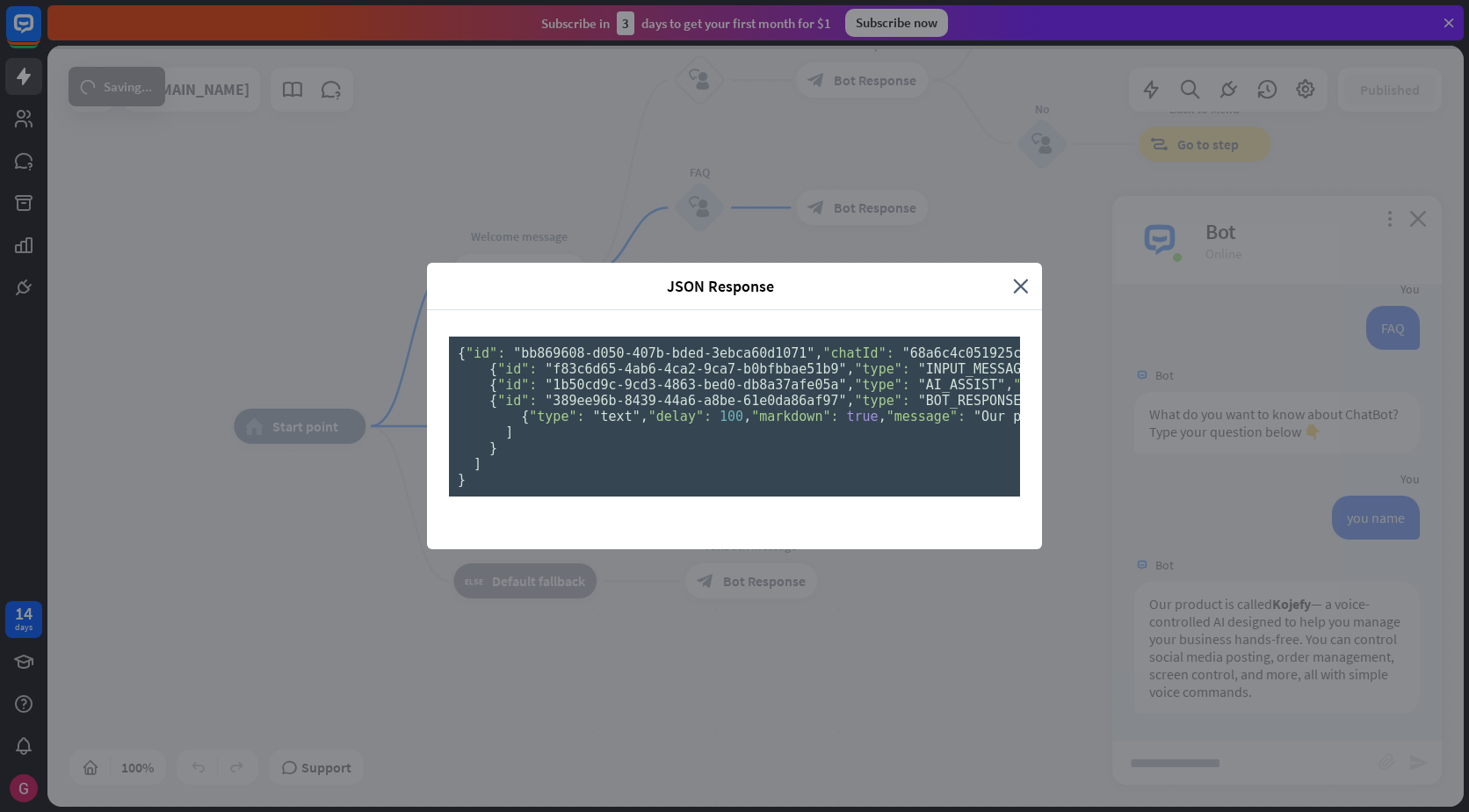
scroll to position [69, 0]
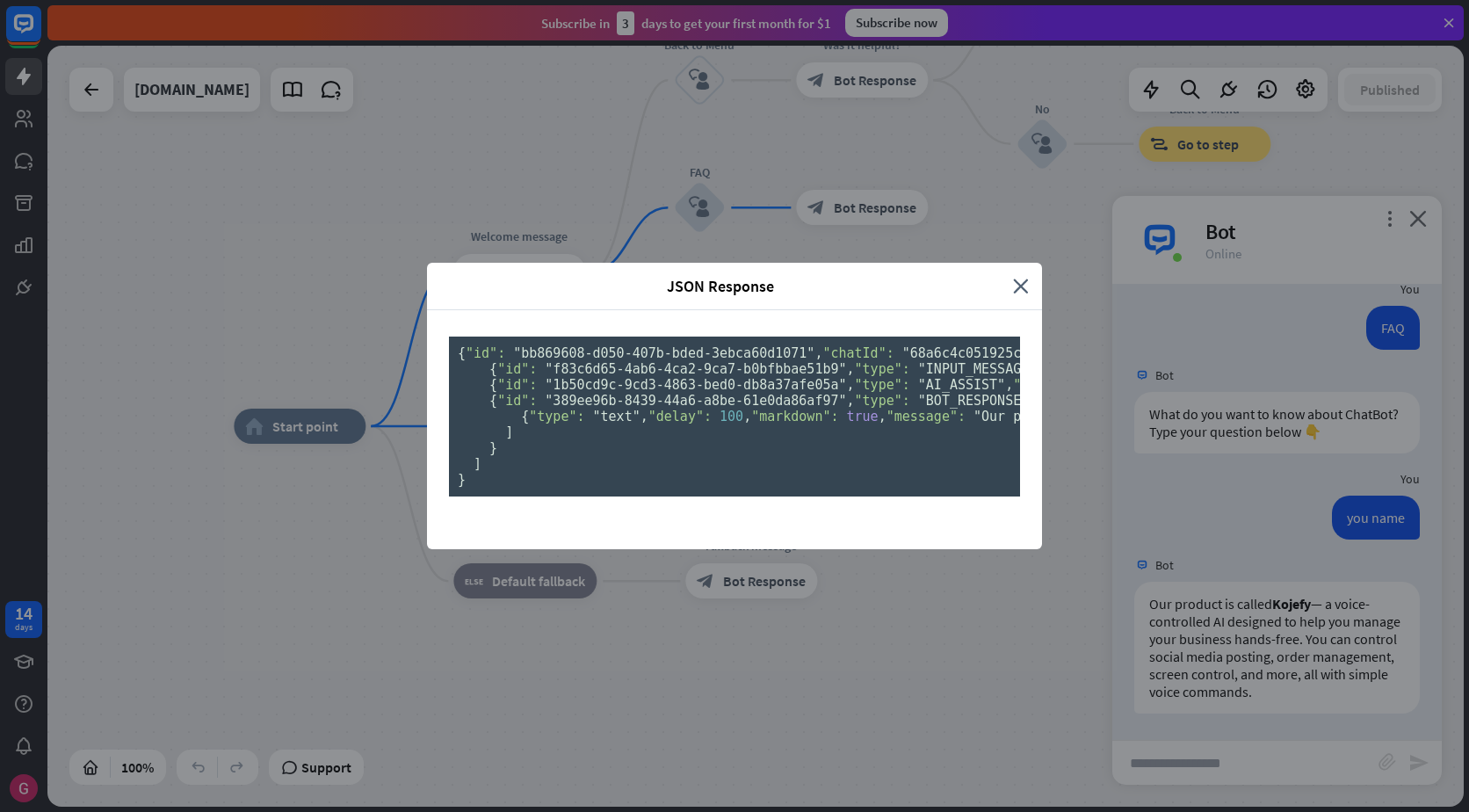
click at [1006, 275] on div "JSON Response" at bounding box center [727, 285] width 573 height 20
click at [1015, 275] on icon "close" at bounding box center [1021, 285] width 16 height 20
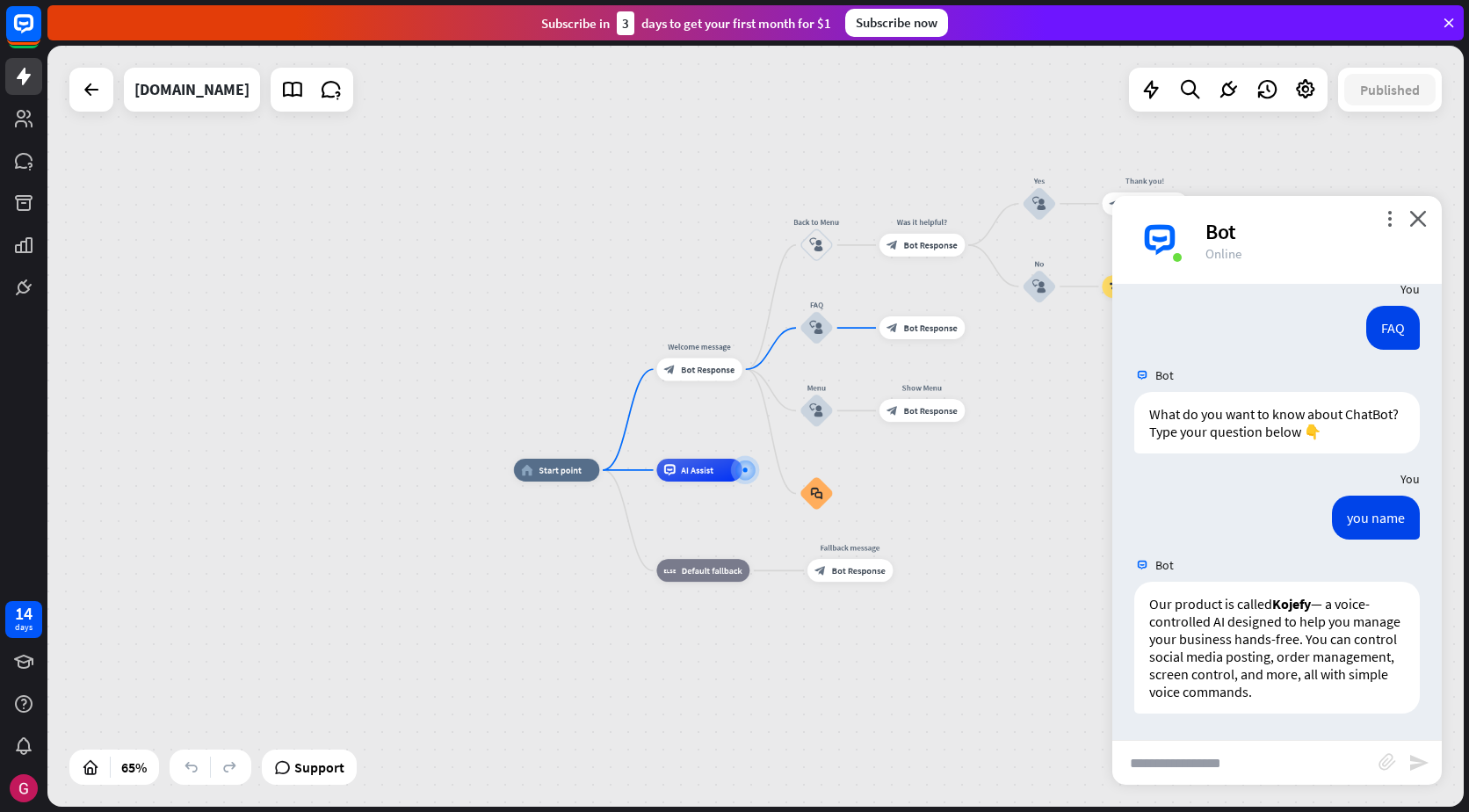
drag, startPoint x: 806, startPoint y: 629, endPoint x: 730, endPoint y: 634, distance: 76.2
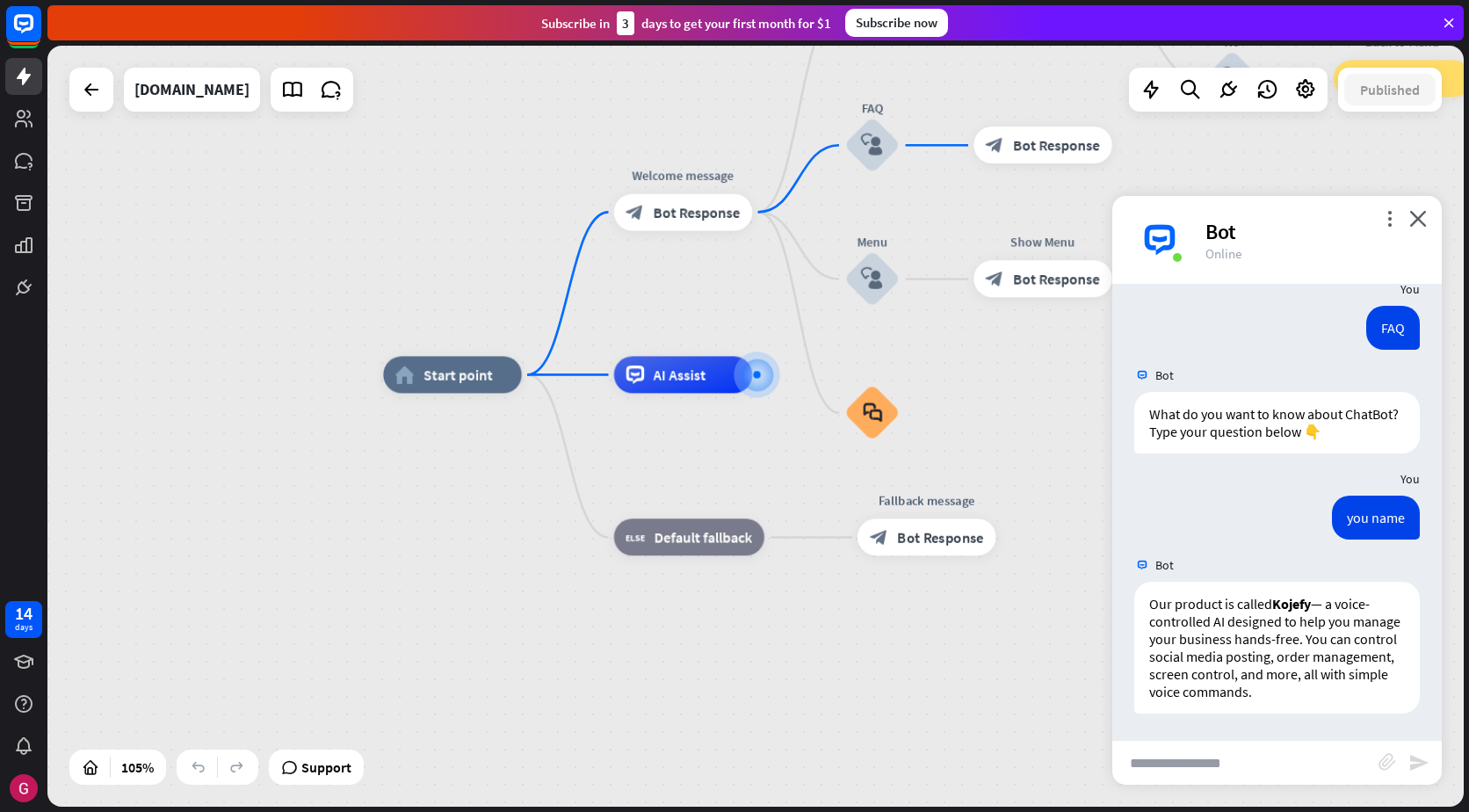
drag, startPoint x: 968, startPoint y: 438, endPoint x: 912, endPoint y: 456, distance: 58.8
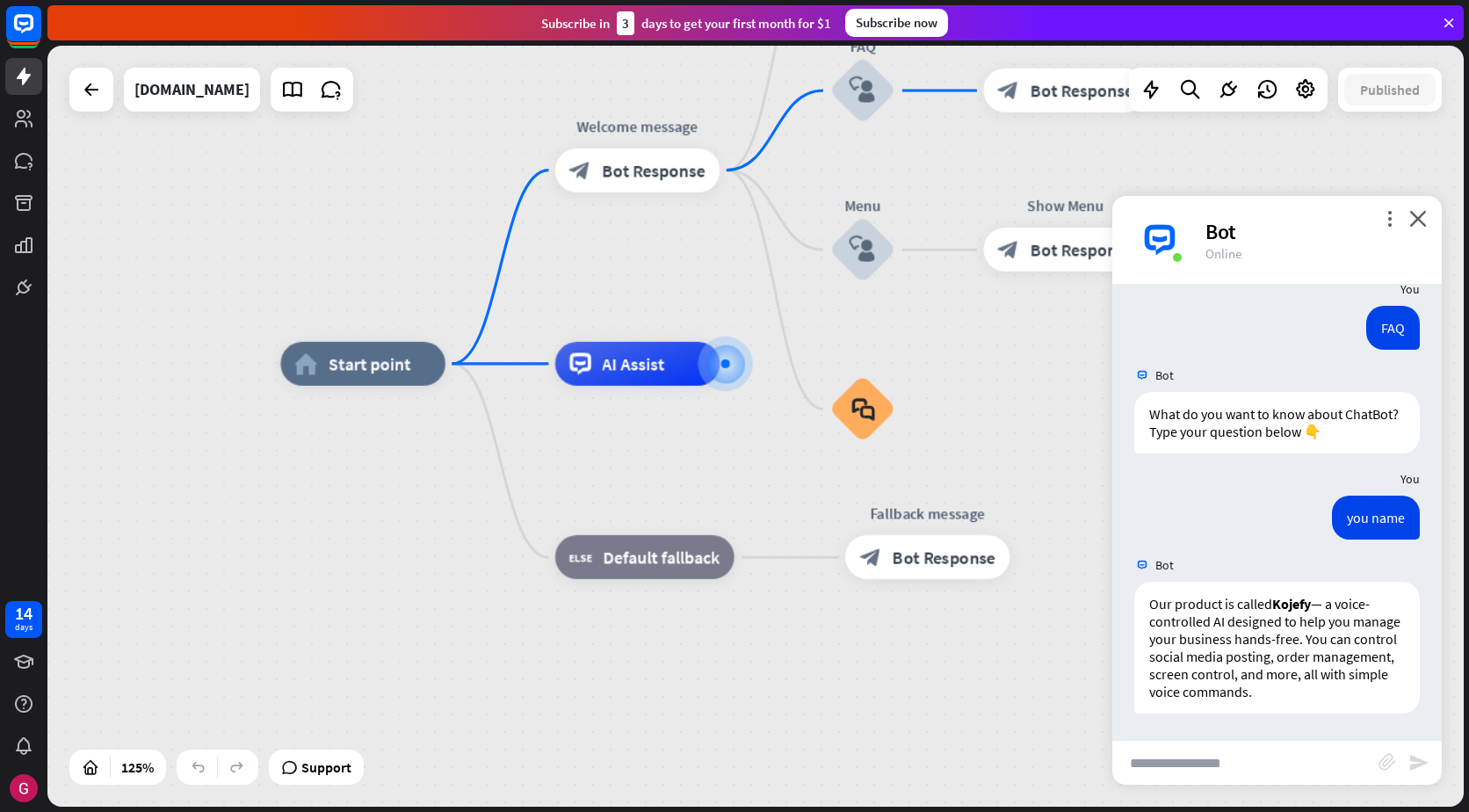
drag, startPoint x: 984, startPoint y: 390, endPoint x: 951, endPoint y: 444, distance: 63.3
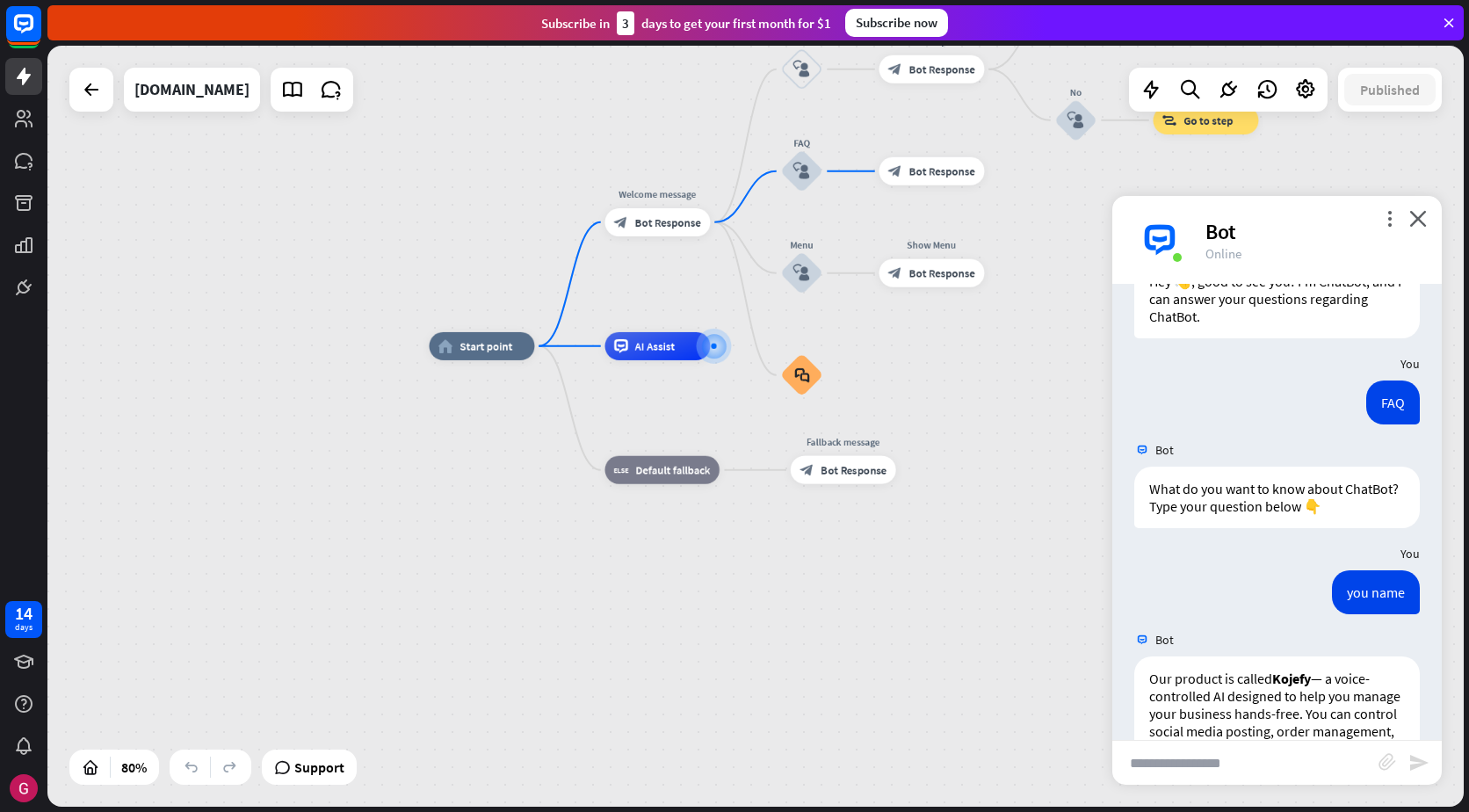
scroll to position [0, 0]
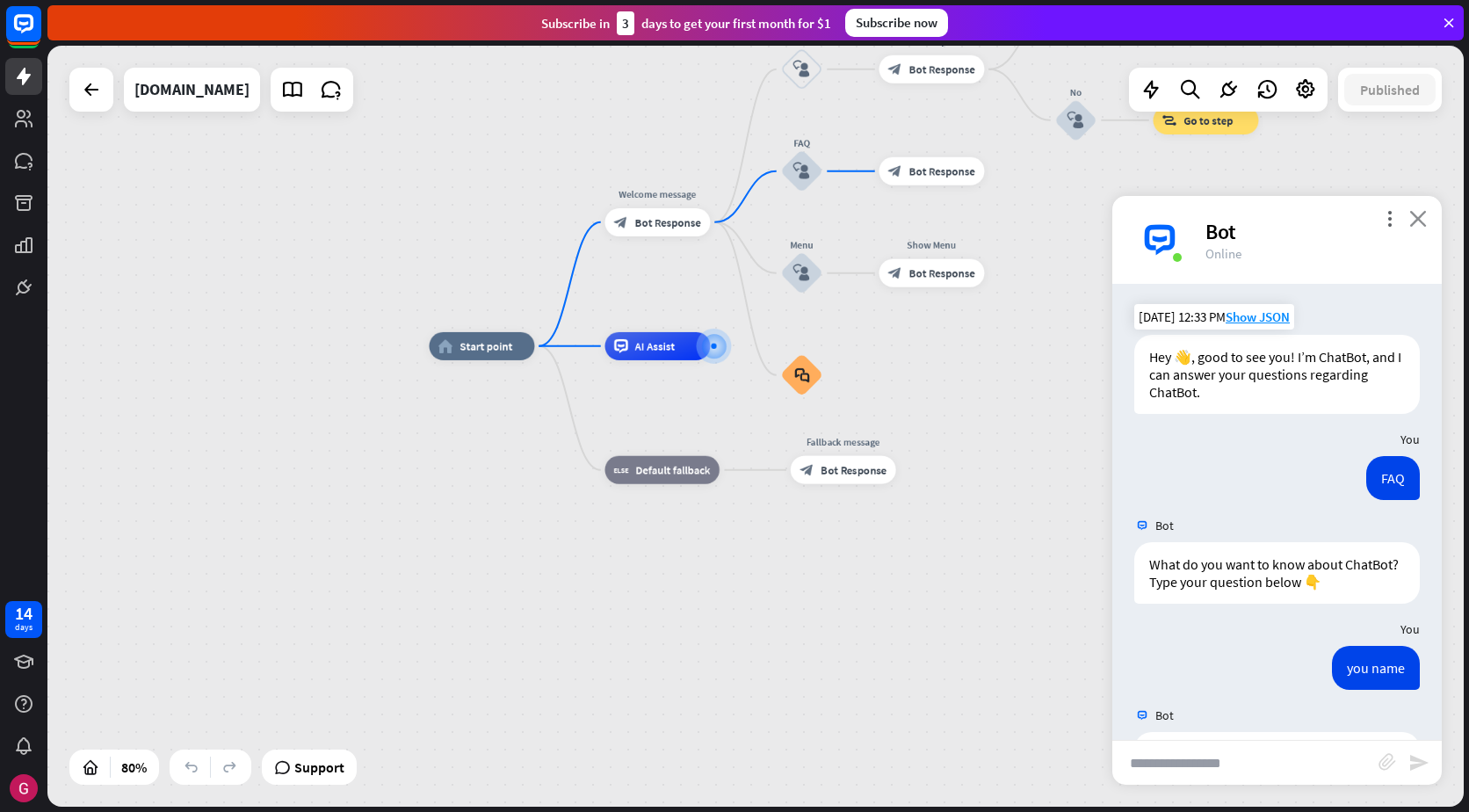
click at [1414, 216] on icon "close" at bounding box center [1419, 218] width 18 height 17
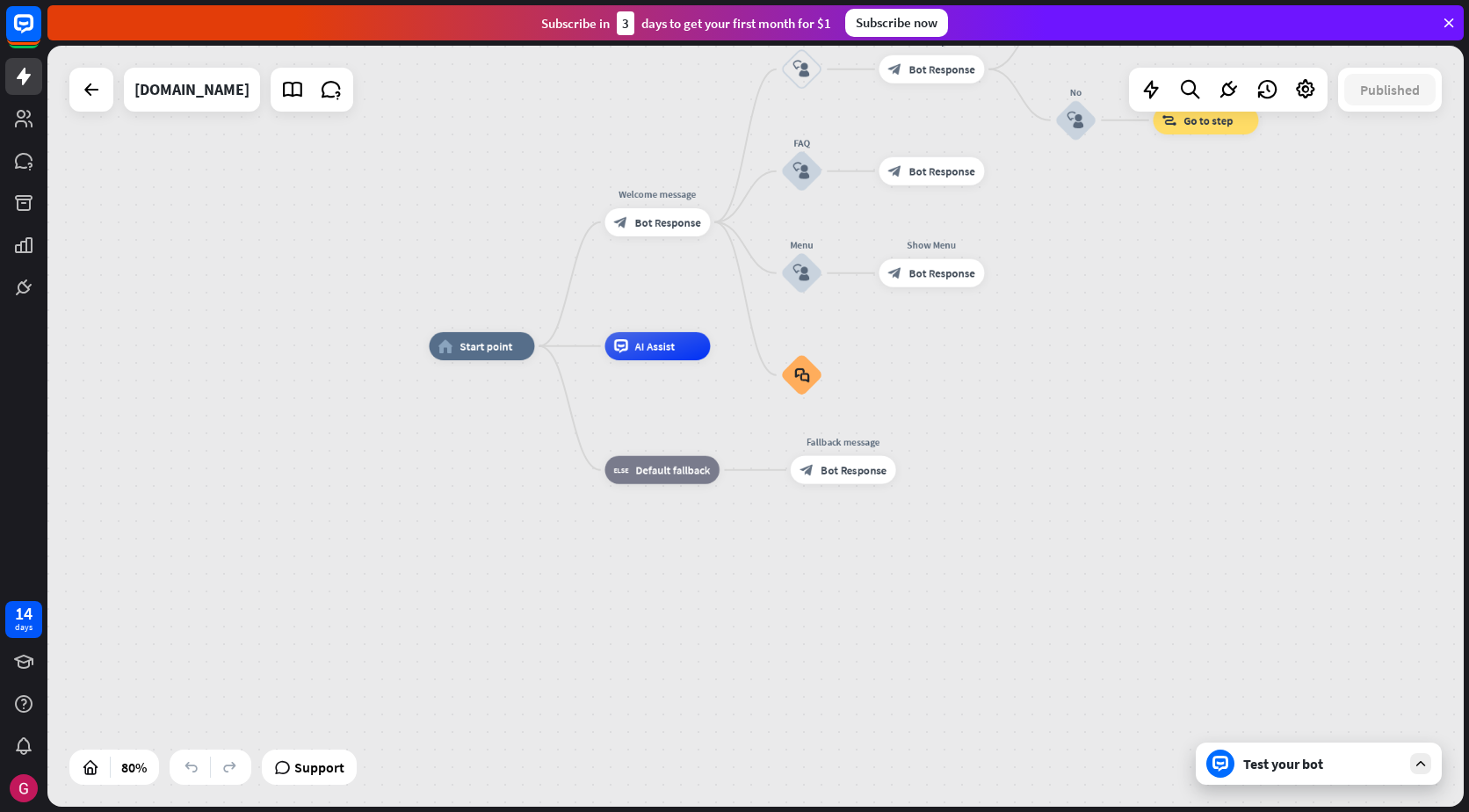
click at [1342, 756] on div "Test your bot" at bounding box center [1323, 763] width 159 height 18
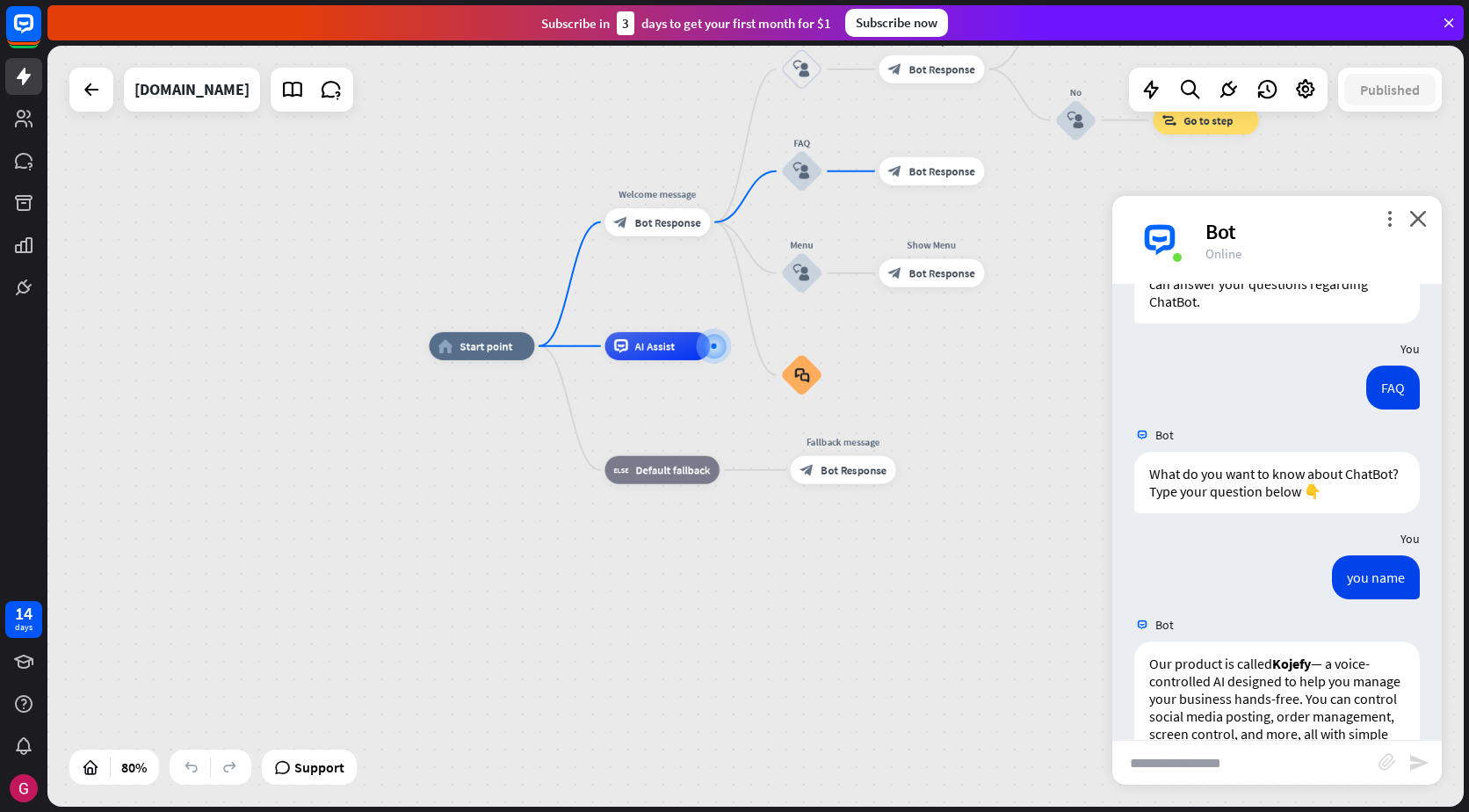
scroll to position [150, 0]
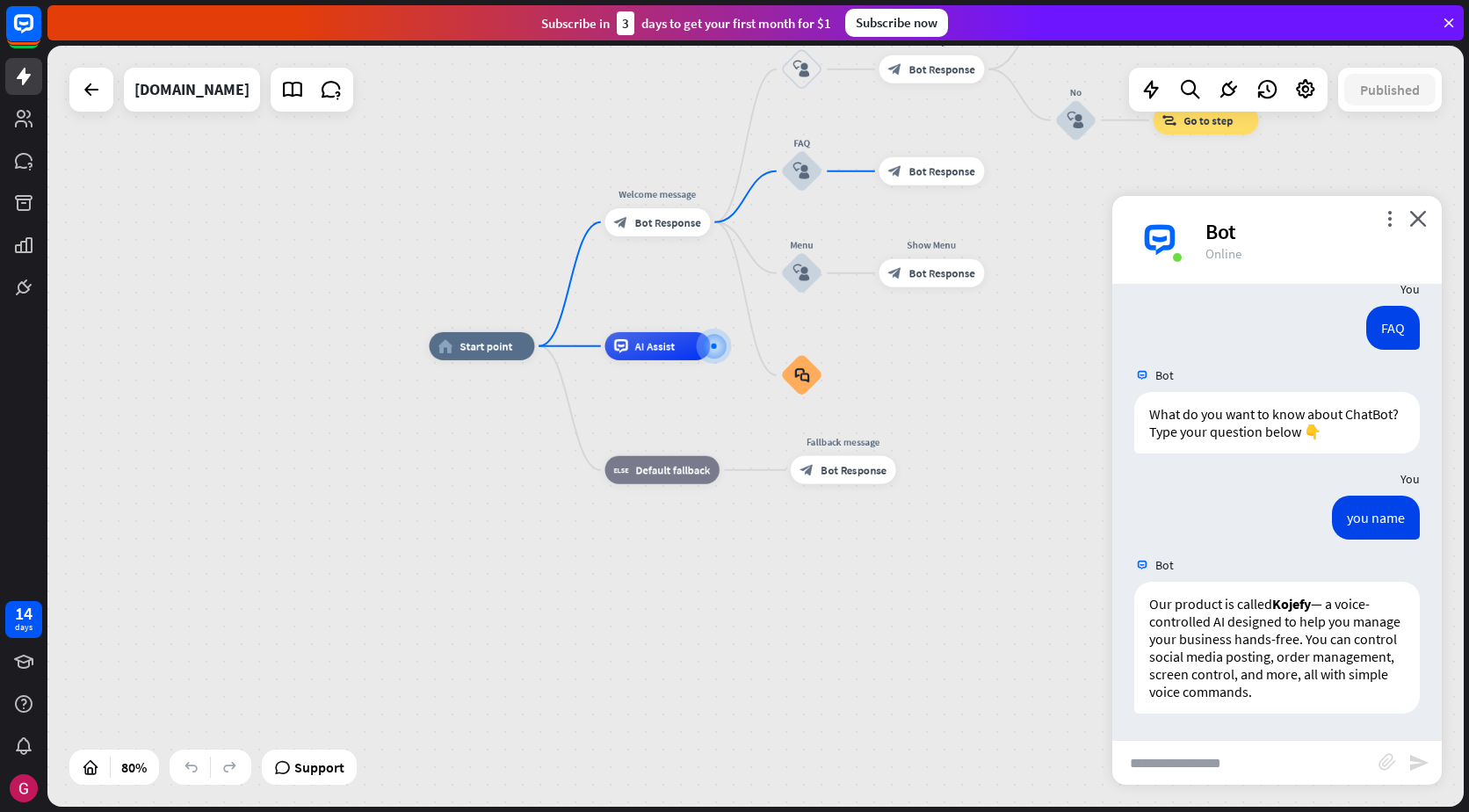
click at [1196, 774] on input "text" at bounding box center [1246, 762] width 267 height 44
type input "****"
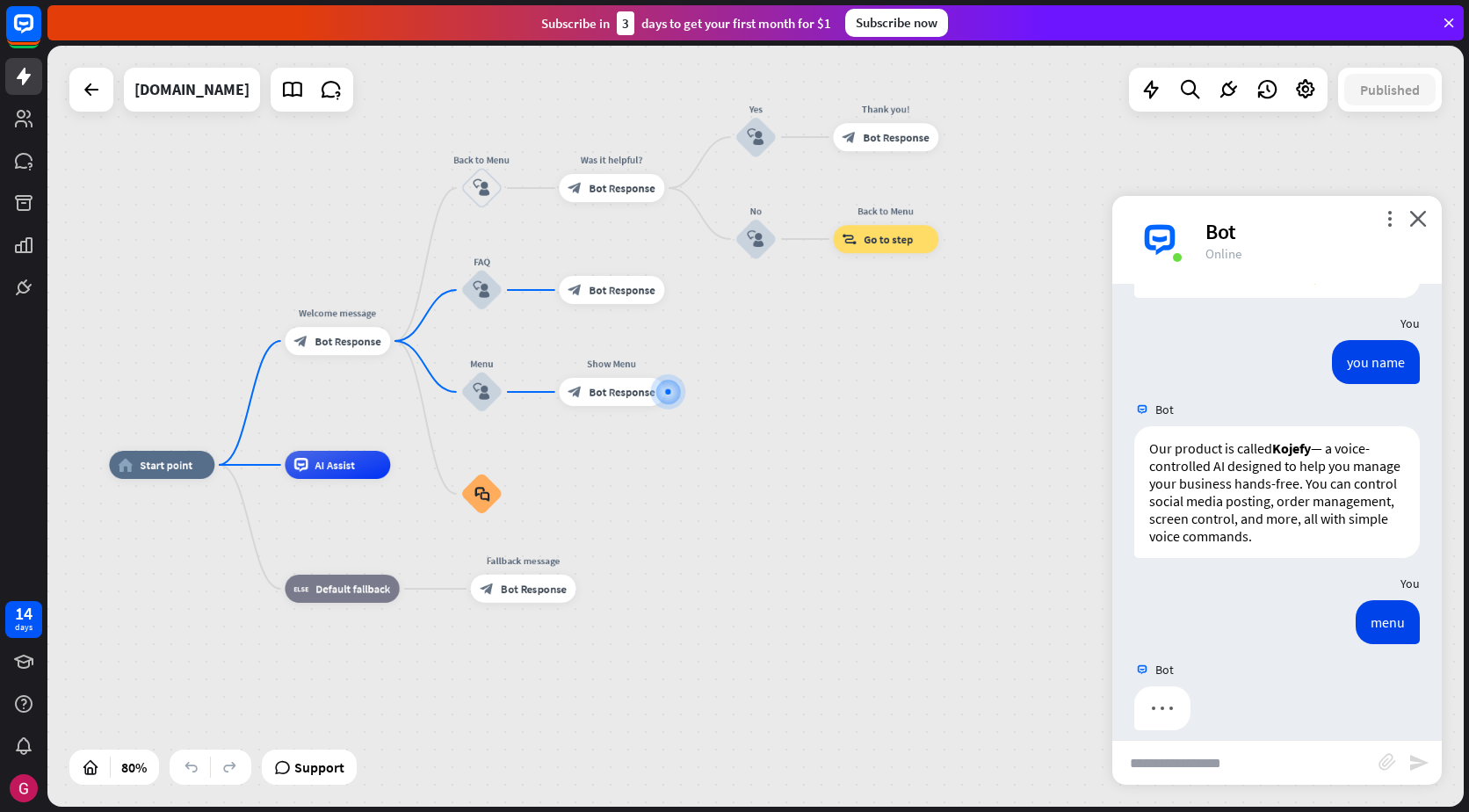
scroll to position [322, 0]
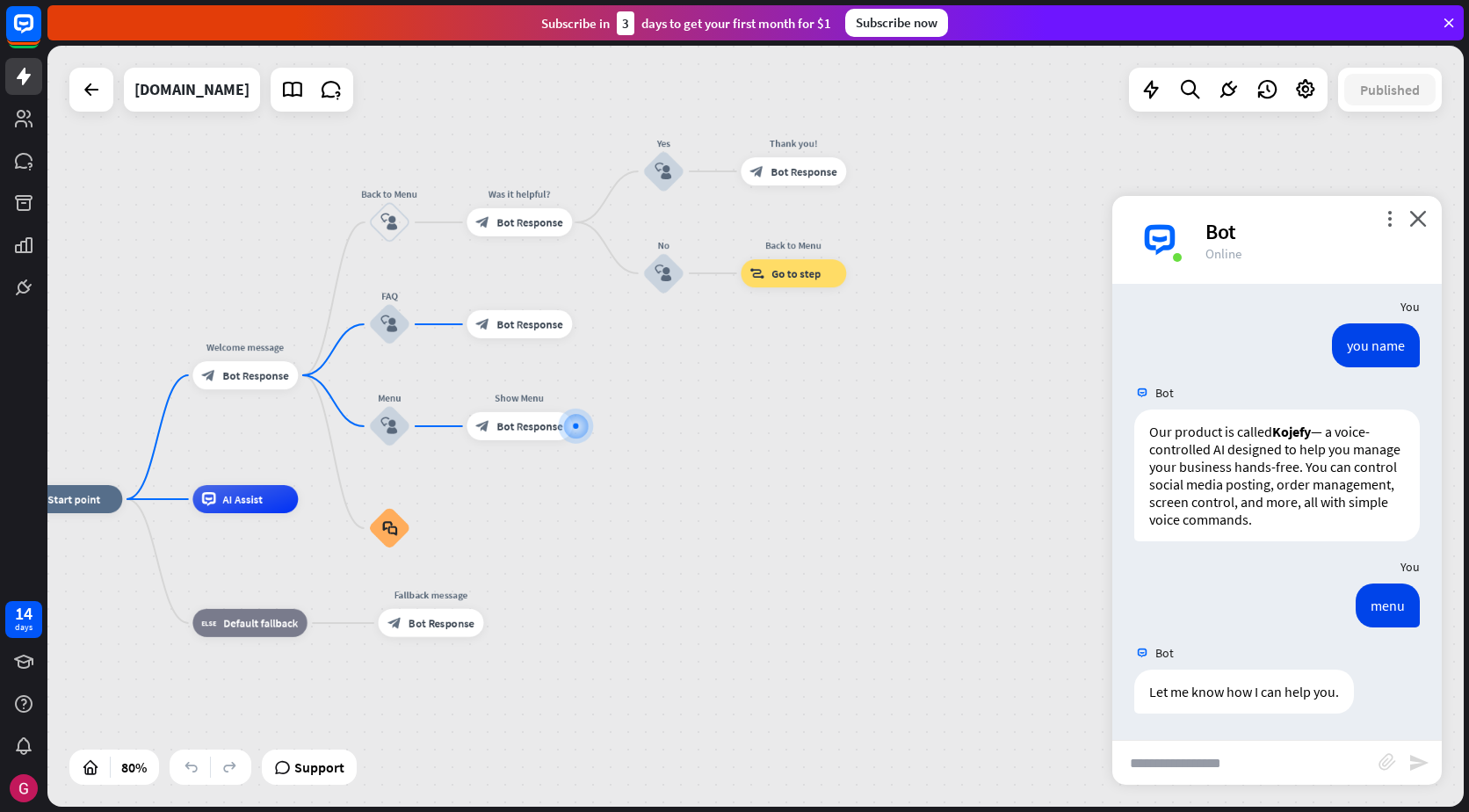
click at [1238, 259] on div "Online" at bounding box center [1313, 253] width 215 height 17
click at [1389, 217] on icon "more_vert" at bounding box center [1390, 218] width 17 height 17
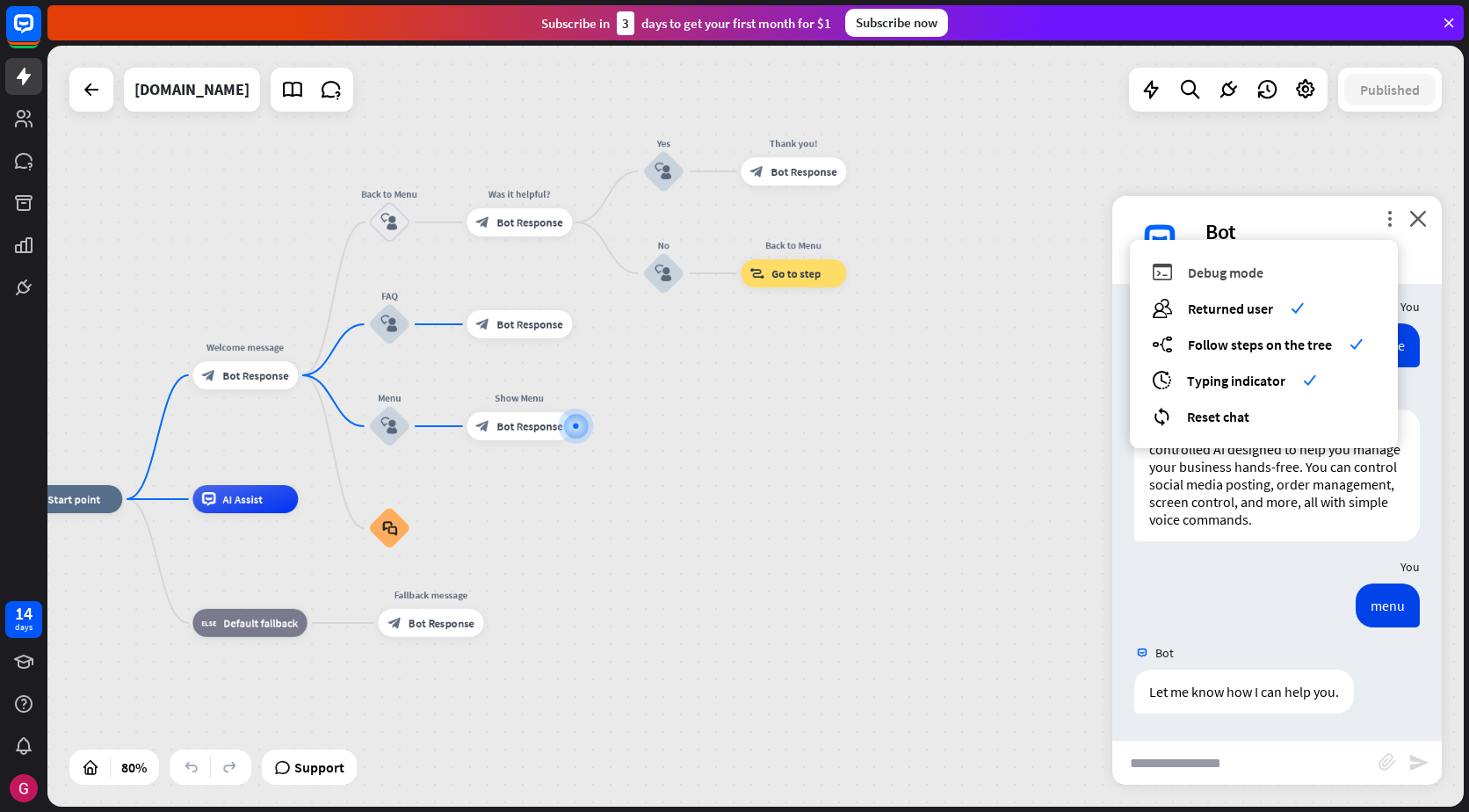
click at [1288, 274] on div "debug Debug mode" at bounding box center [1264, 272] width 224 height 20
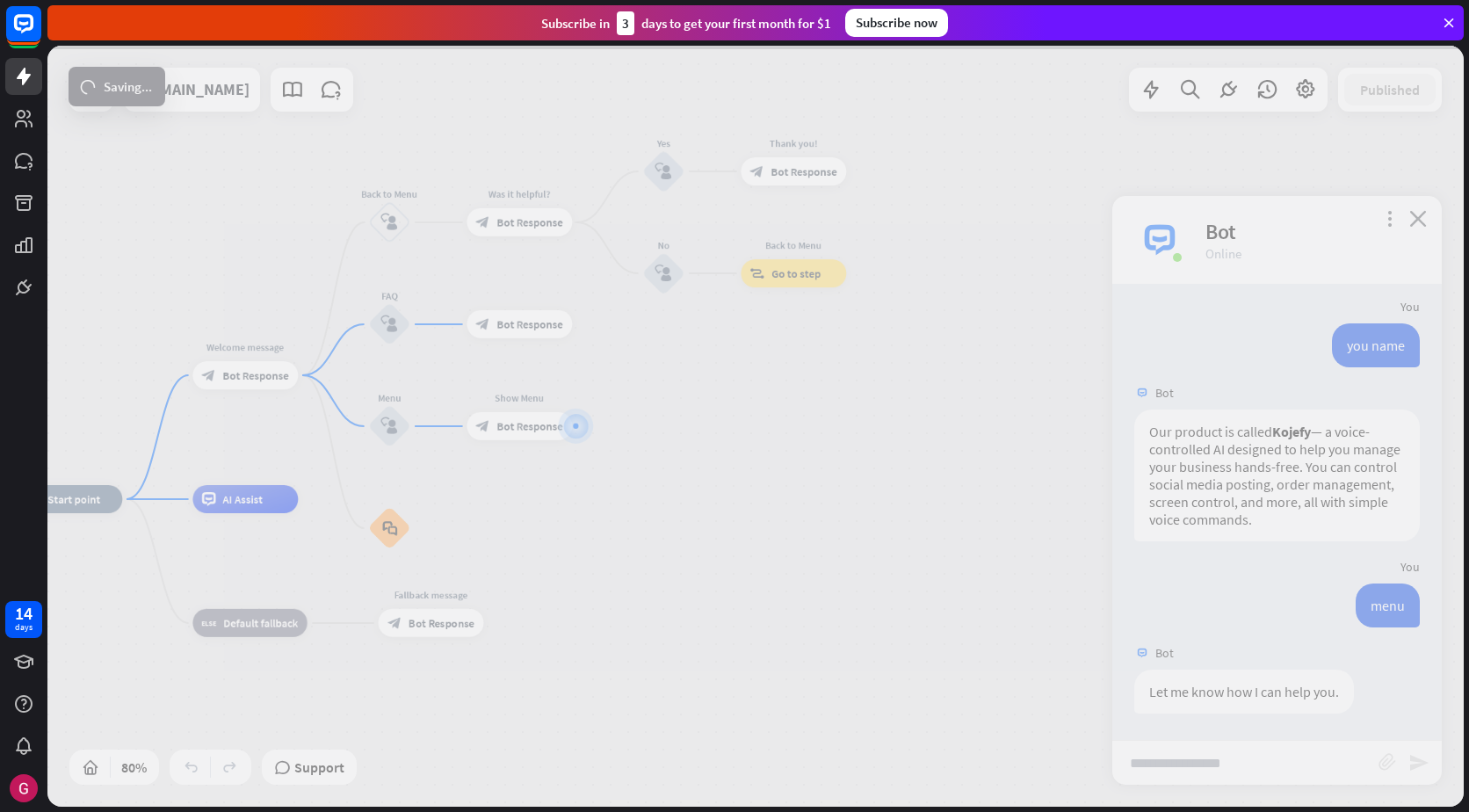
scroll to position [1036, 0]
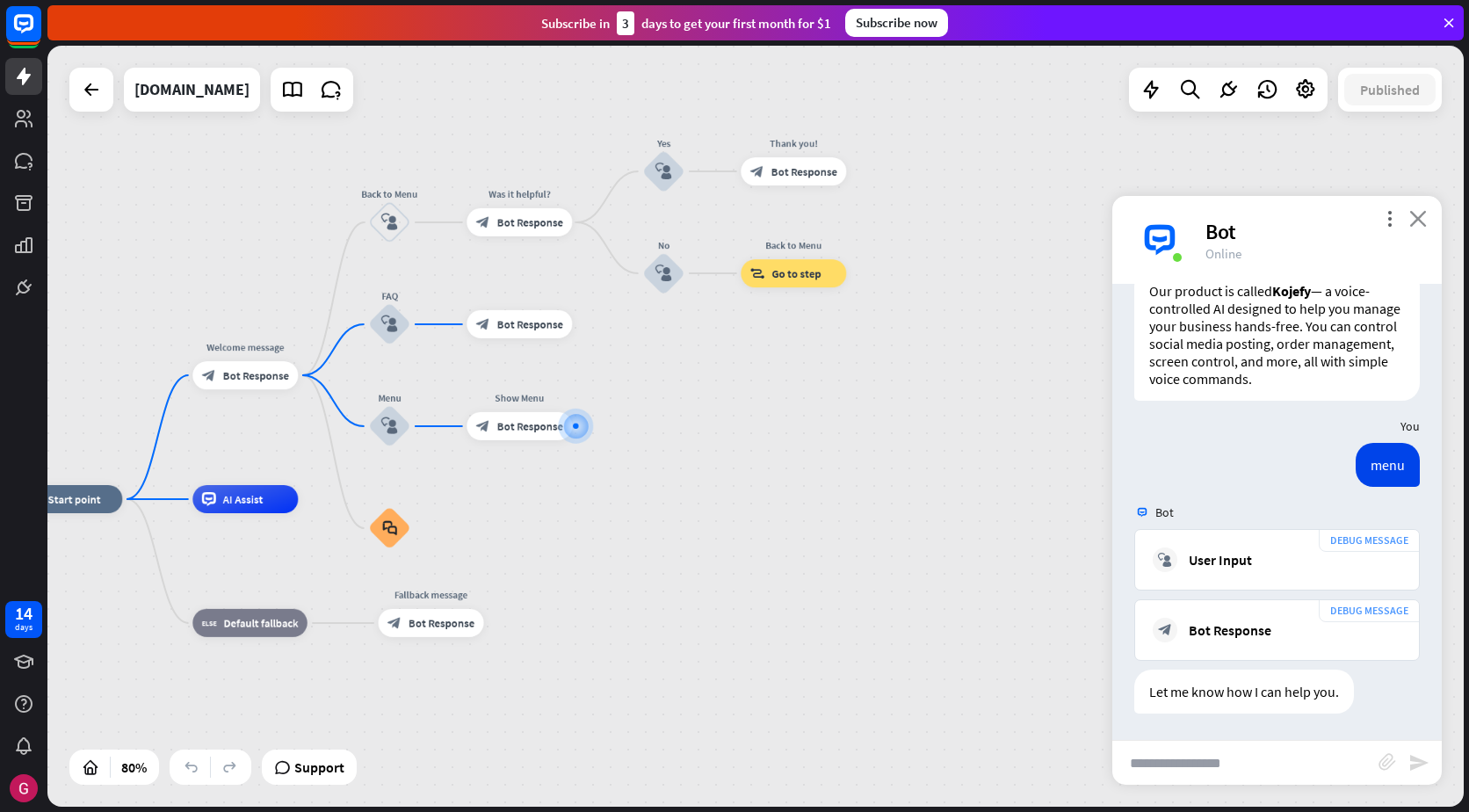
click at [1425, 221] on icon "close" at bounding box center [1419, 218] width 18 height 17
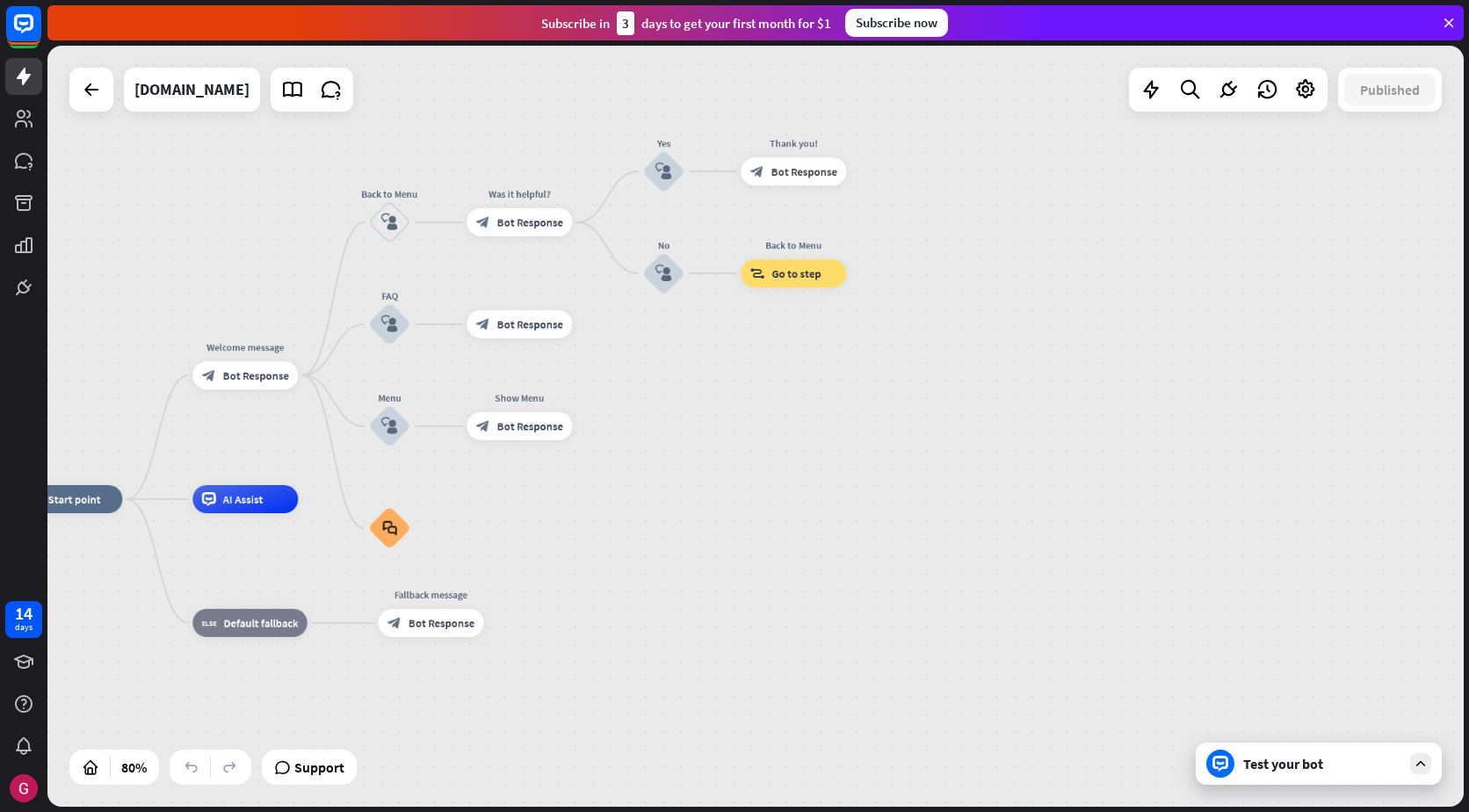
click at [1408, 106] on div "Published" at bounding box center [1390, 89] width 104 height 44
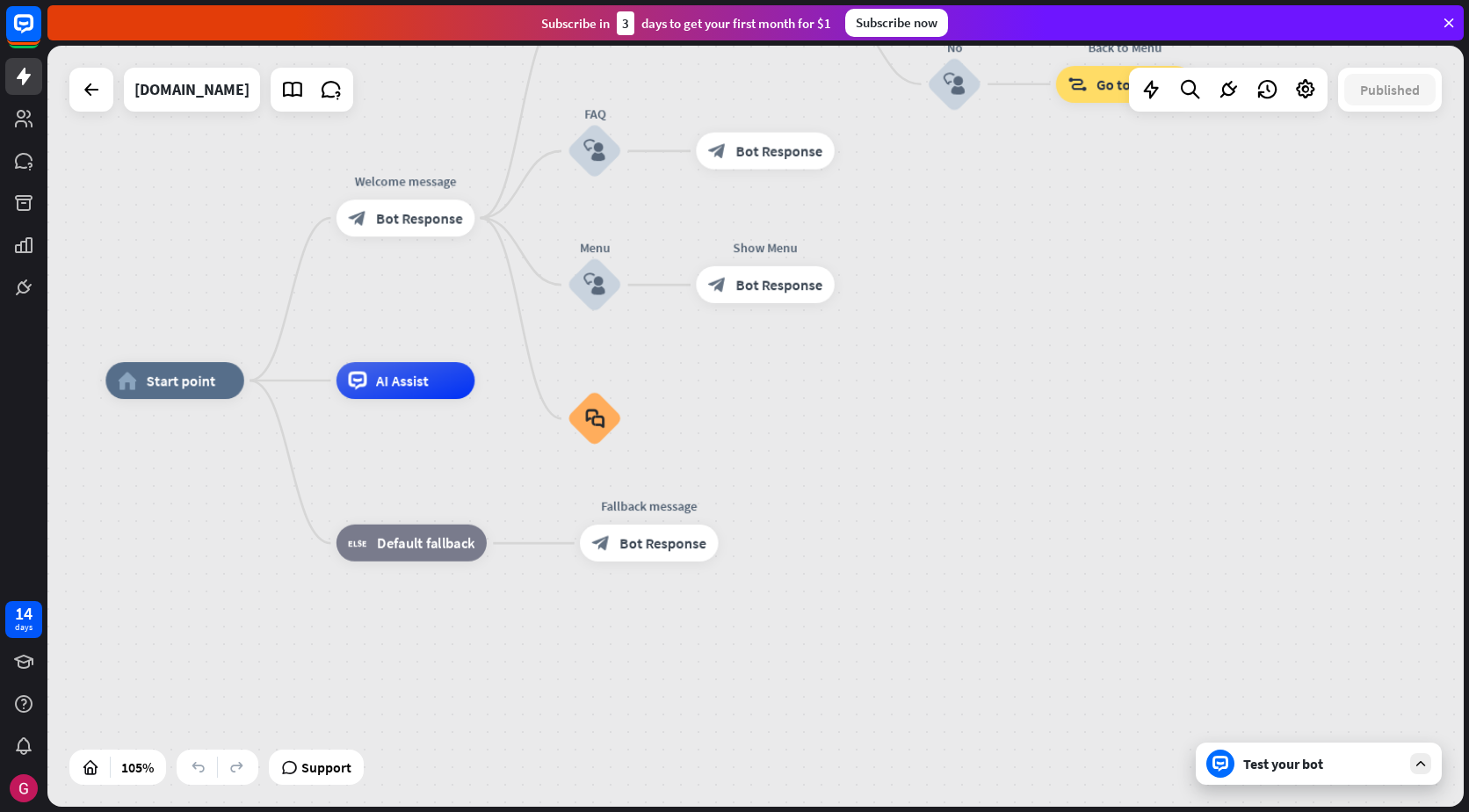
drag, startPoint x: 761, startPoint y: 420, endPoint x: 758, endPoint y: 438, distance: 18.2
click at [607, 365] on div "Edit name" at bounding box center [577, 367] width 76 height 28
type input "**"
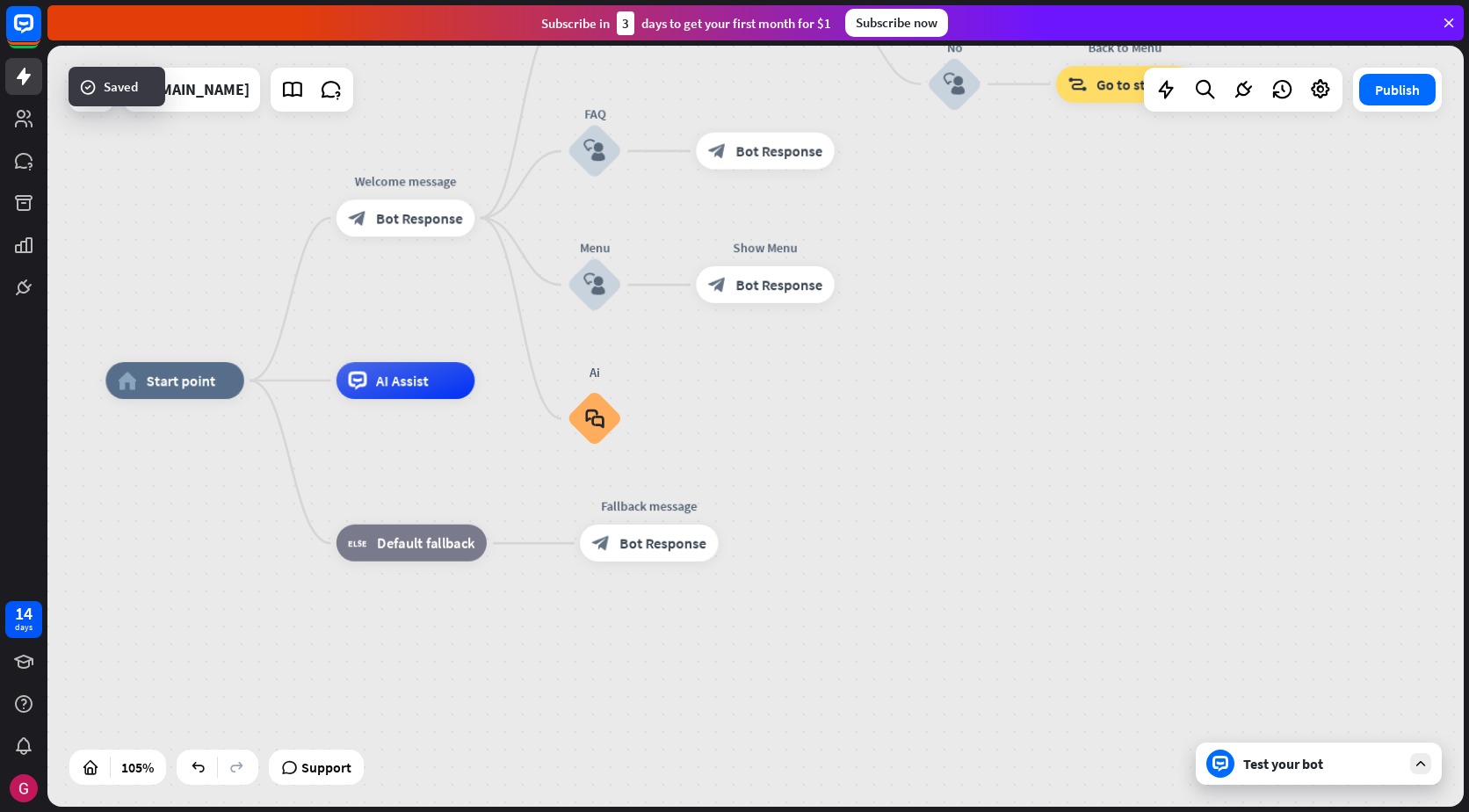
click at [778, 422] on div "home_2 Start point Welcome message block_bot_response Bot Response Back to Menu…" at bounding box center [849, 779] width 1488 height 798
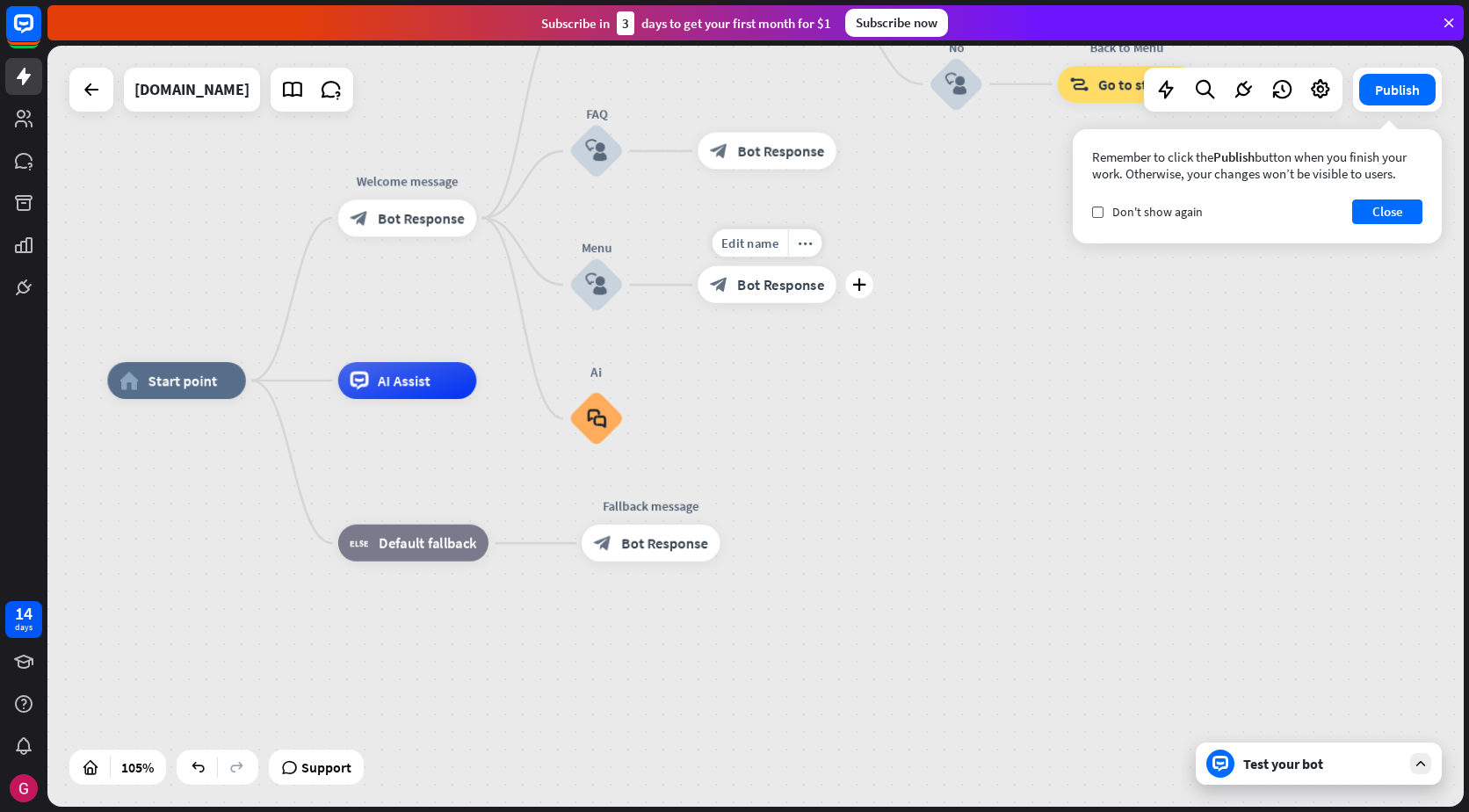
drag, startPoint x: 603, startPoint y: 417, endPoint x: 828, endPoint y: 314, distance: 247.5
click at [809, 380] on div "home_2 Start point Welcome message block_bot_response Bot Response Back to Menu…" at bounding box center [851, 779] width 1488 height 798
click at [1107, 207] on div "check Don't show again" at bounding box center [1147, 212] width 111 height 16
click at [1363, 209] on button "Close" at bounding box center [1388, 211] width 70 height 24
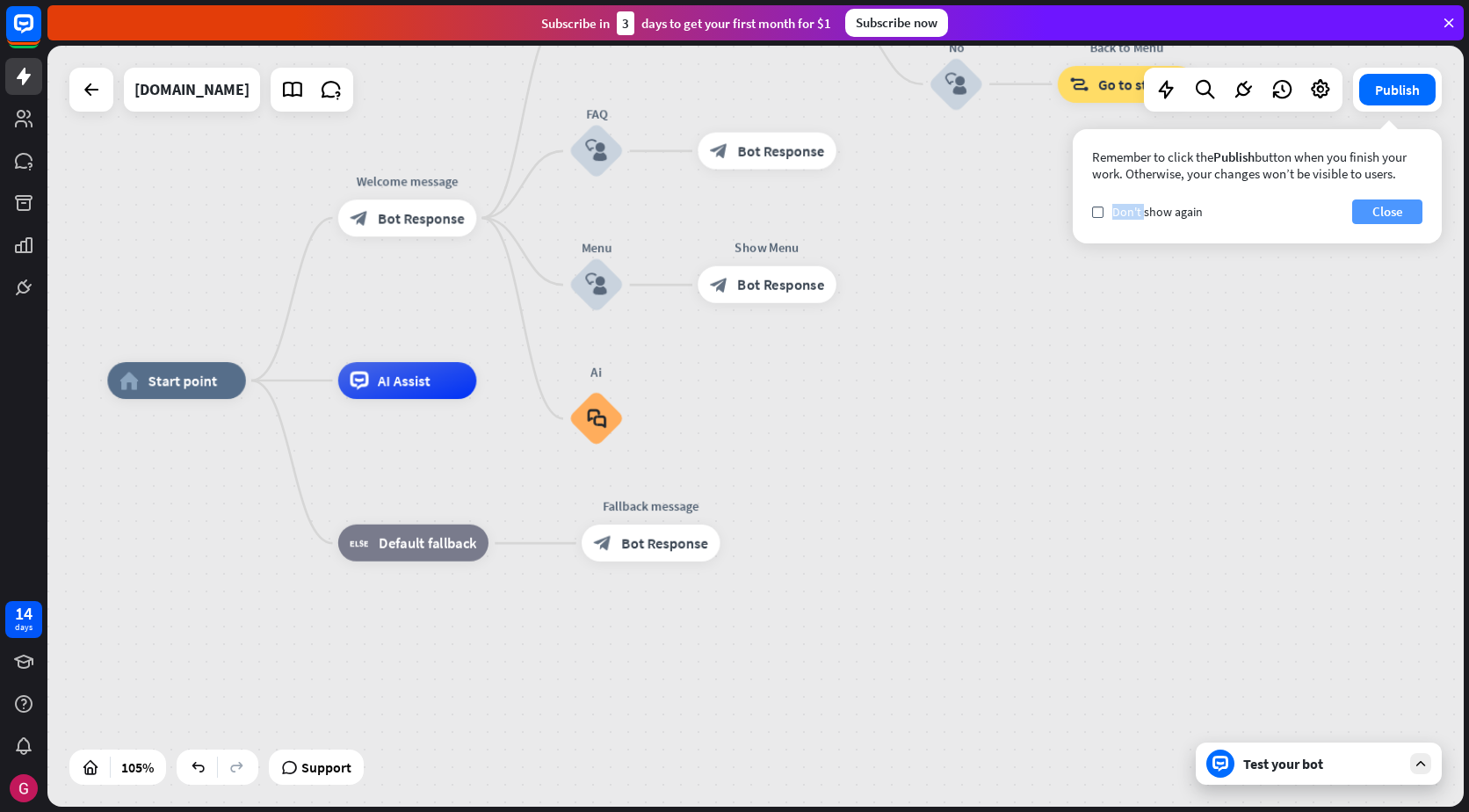
click at [1363, 209] on button "Close" at bounding box center [1388, 211] width 70 height 24
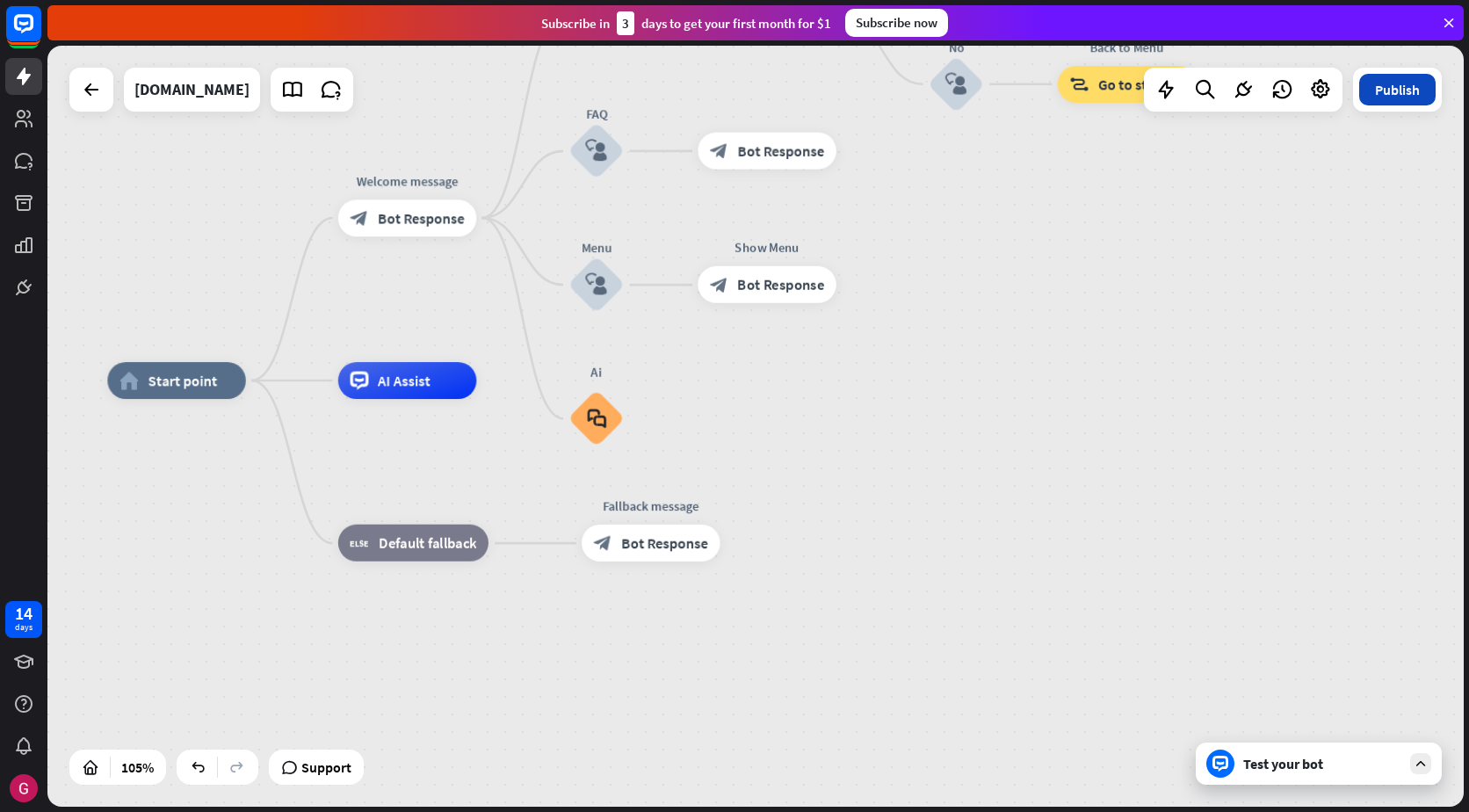
drag, startPoint x: 1363, startPoint y: 209, endPoint x: 1365, endPoint y: 89, distance: 120.0
click at [1365, 89] on button "Publish" at bounding box center [1397, 89] width 77 height 32
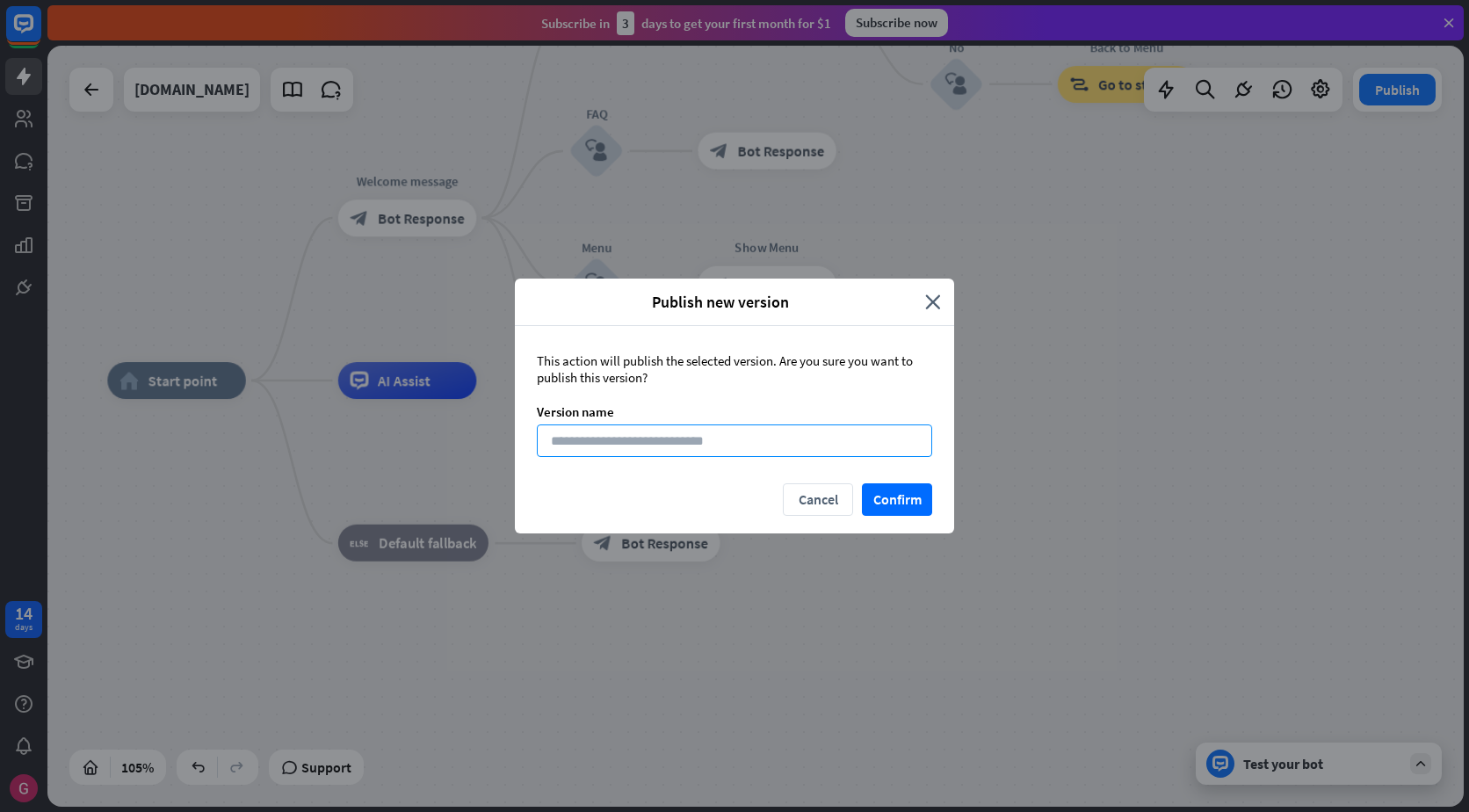
click at [648, 440] on input at bounding box center [734, 440] width 395 height 32
type input "******"
click at [875, 494] on button "Confirm" at bounding box center [897, 500] width 70 height 32
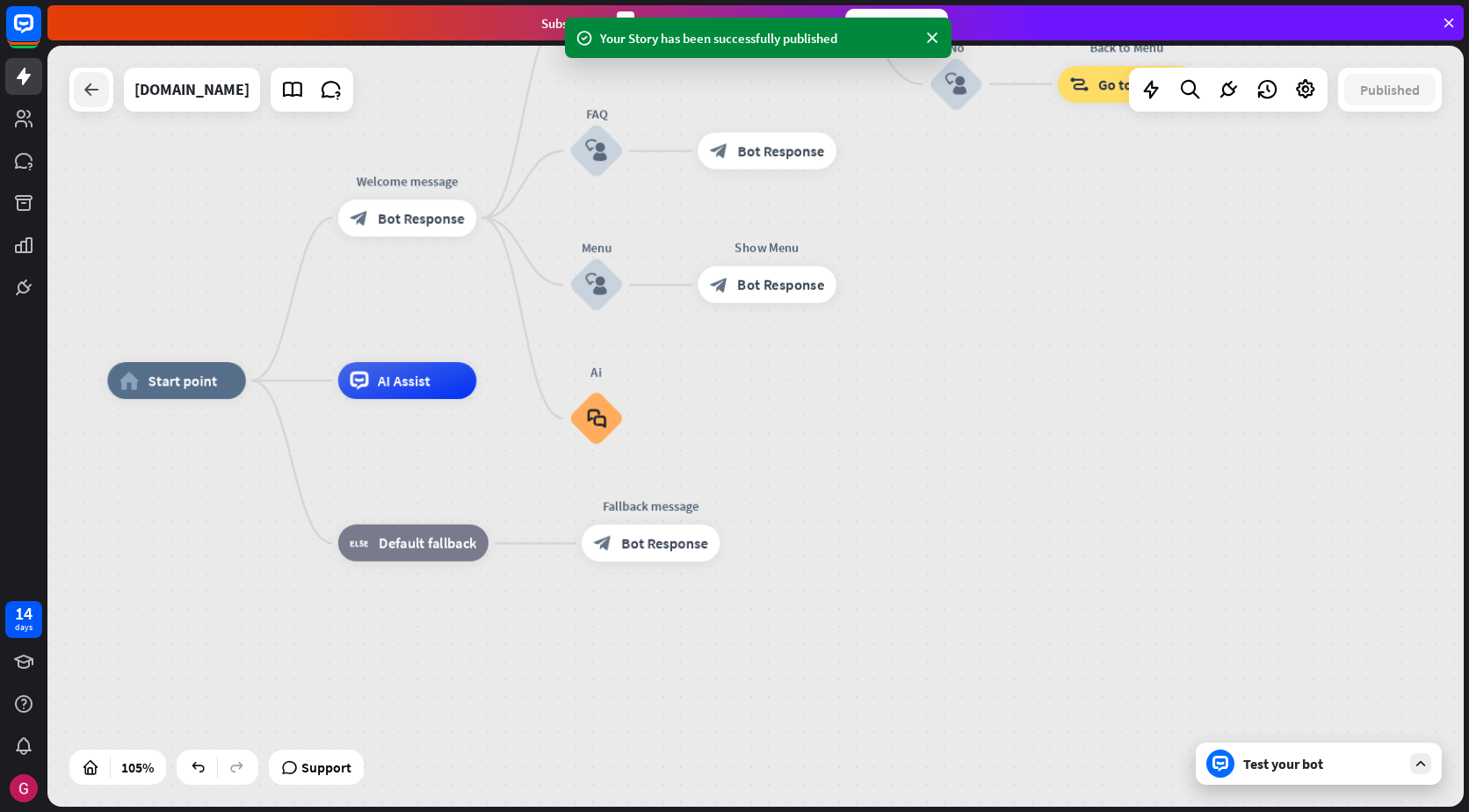
click at [80, 90] on div at bounding box center [91, 89] width 35 height 35
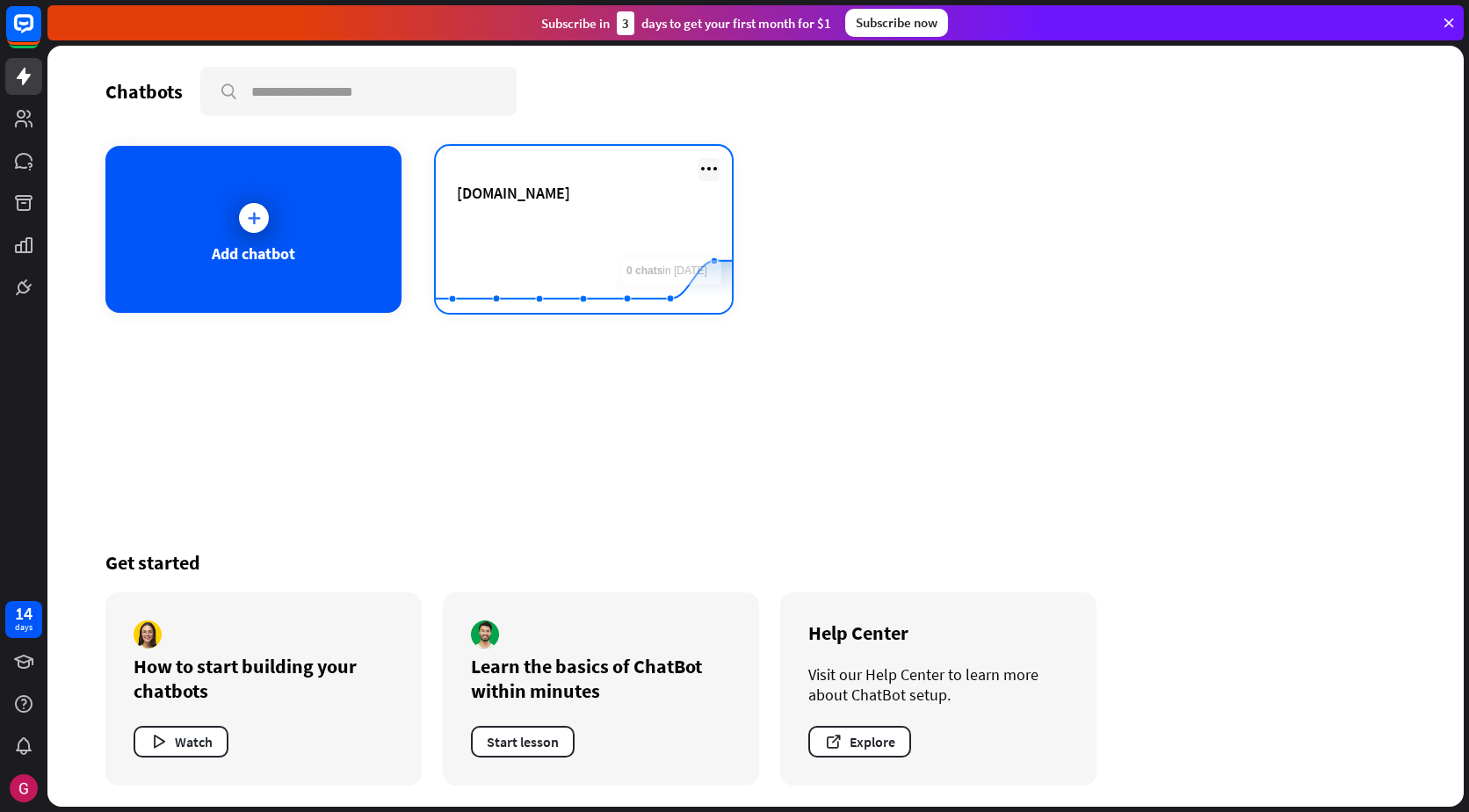
click at [718, 167] on icon at bounding box center [709, 168] width 21 height 21
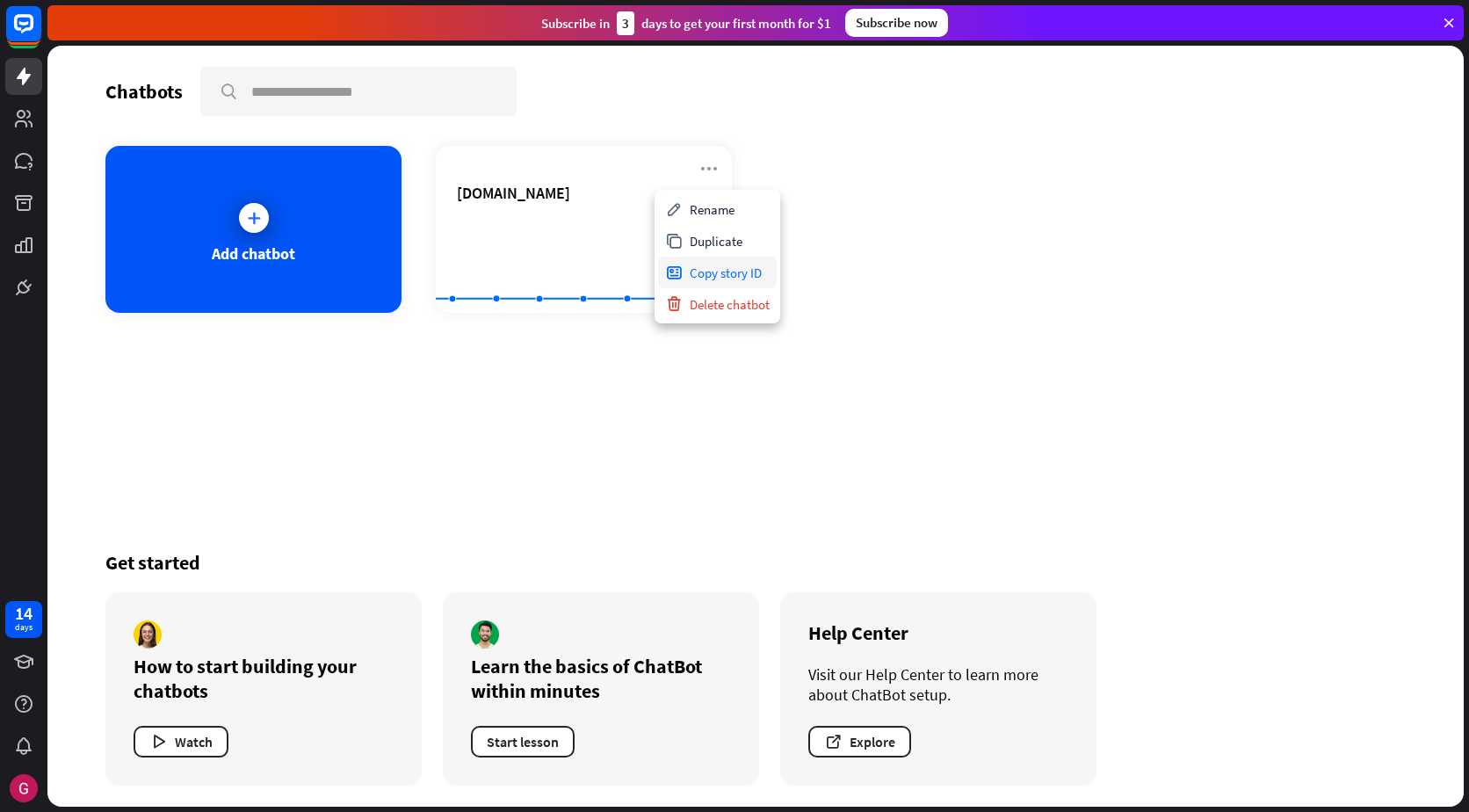
click at [733, 273] on div "Copy story ID" at bounding box center [718, 272] width 119 height 32
